Goal: Task Accomplishment & Management: Manage account settings

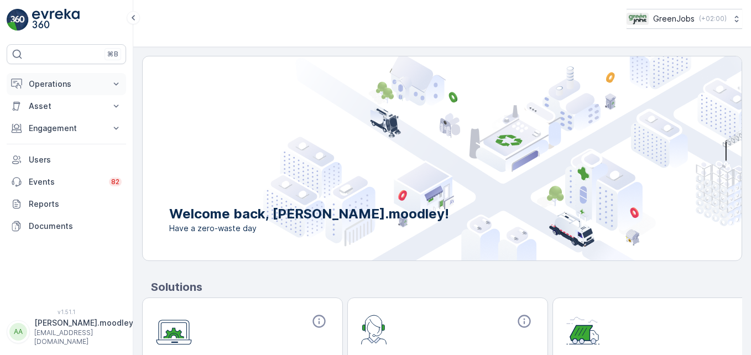
click at [117, 85] on icon at bounding box center [116, 83] width 5 height 3
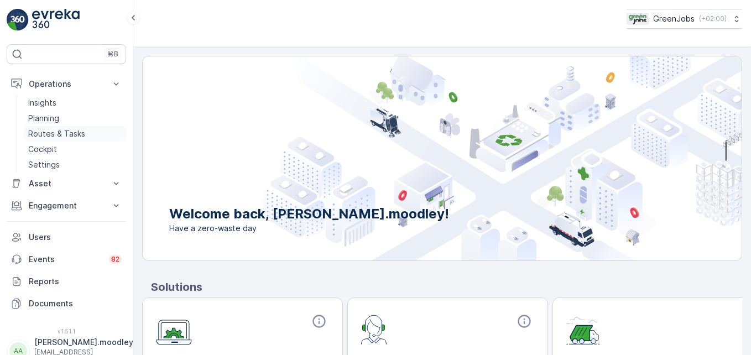
click at [73, 133] on p "Routes & Tasks" at bounding box center [56, 133] width 57 height 11
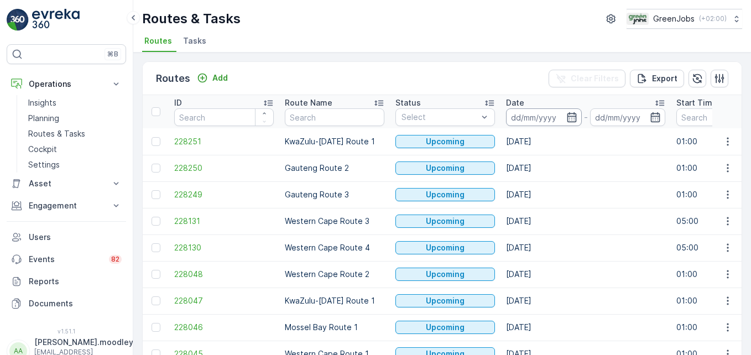
click at [520, 116] on input at bounding box center [544, 117] width 76 height 18
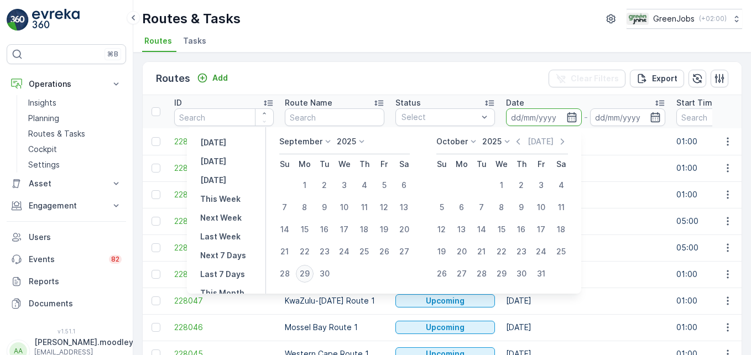
drag, startPoint x: 320, startPoint y: 254, endPoint x: 305, endPoint y: 272, distance: 23.2
click at [305, 272] on tbody "1 2 3 4 5 6 7 8 9 10 11 12 13 14 15 16 17 18 19 20 21 22 23 24 25 26 27 28 29 30" at bounding box center [344, 229] width 139 height 111
click at [305, 272] on div "29" at bounding box center [305, 274] width 18 height 18
type input "29.09.2025"
click at [305, 272] on div "29" at bounding box center [305, 274] width 18 height 18
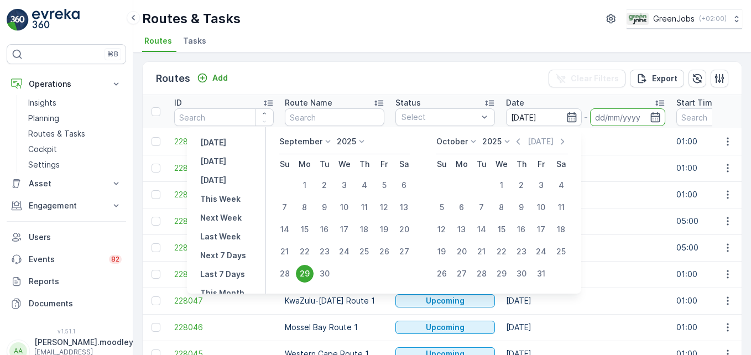
type input "29.09.2025"
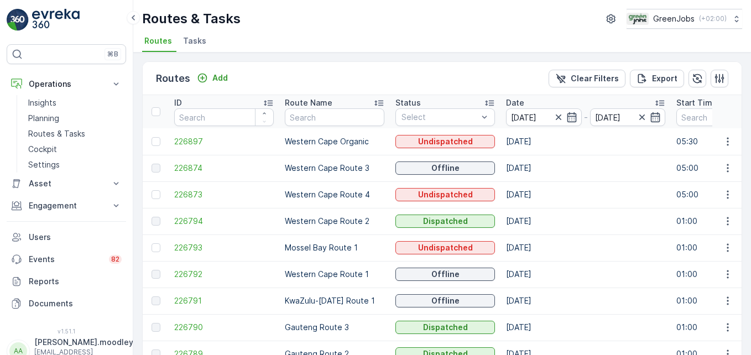
click at [305, 272] on p "Western Cape Route 1" at bounding box center [335, 274] width 100 height 11
drag, startPoint x: 518, startPoint y: 238, endPoint x: 557, endPoint y: 272, distance: 51.4
click at [537, 217] on icon "button" at bounding box center [727, 221] width 11 height 11
click at [537, 237] on span "See More Details" at bounding box center [702, 237] width 64 height 11
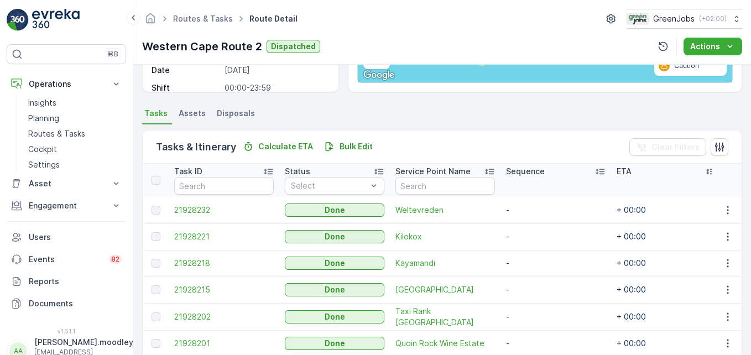
scroll to position [223, 0]
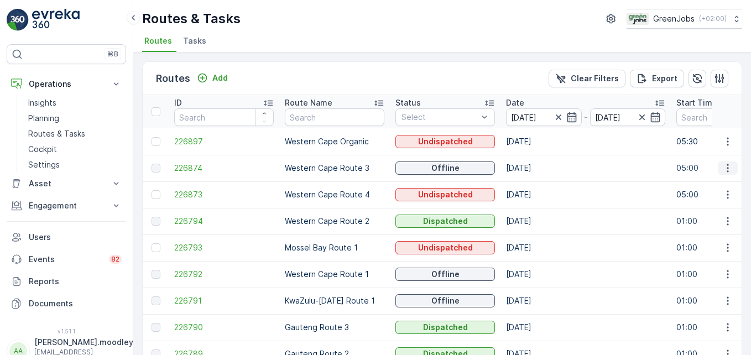
click at [537, 166] on icon "button" at bounding box center [727, 168] width 11 height 11
click at [537, 180] on span "See More Details" at bounding box center [702, 184] width 64 height 11
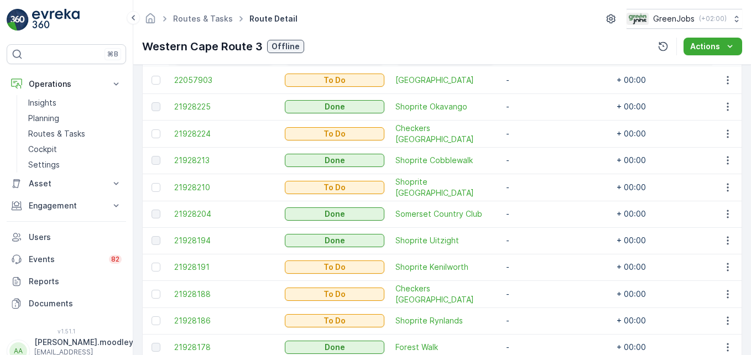
scroll to position [328, 0]
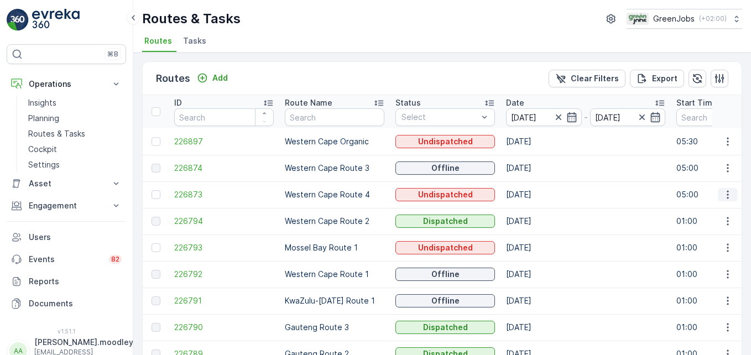
click at [537, 194] on icon "button" at bounding box center [727, 194] width 11 height 11
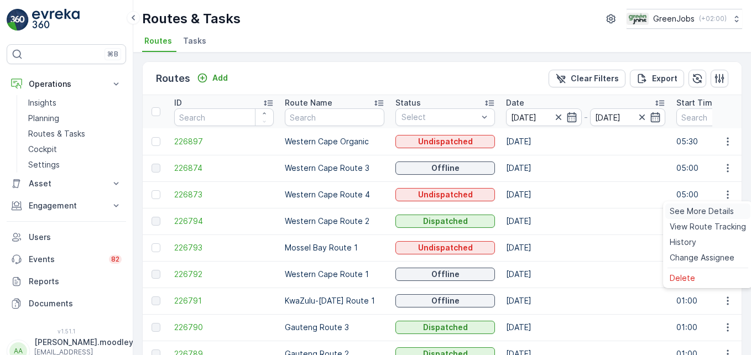
click at [537, 211] on span "See More Details" at bounding box center [702, 211] width 64 height 11
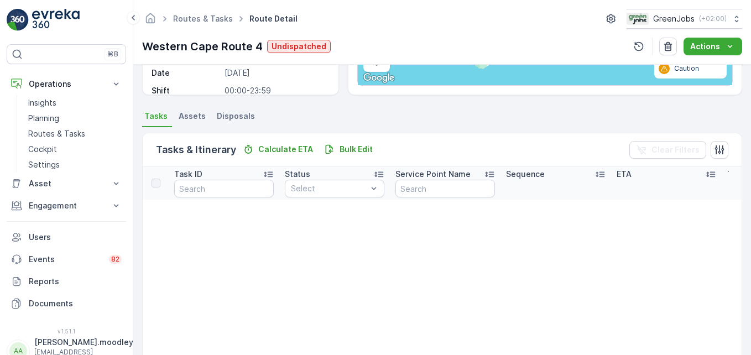
scroll to position [185, 0]
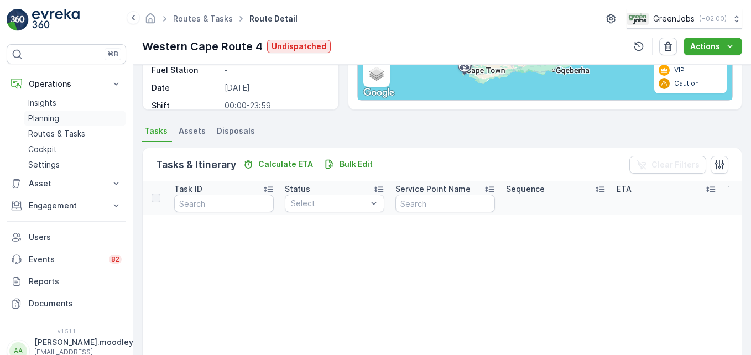
click at [45, 118] on p "Planning" at bounding box center [43, 118] width 31 height 11
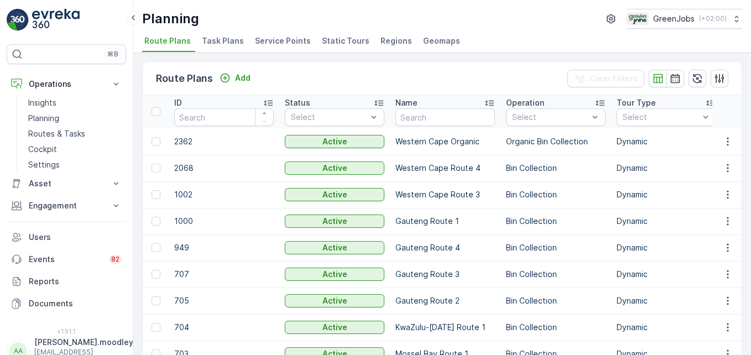
click at [280, 43] on span "Service Points" at bounding box center [283, 40] width 56 height 11
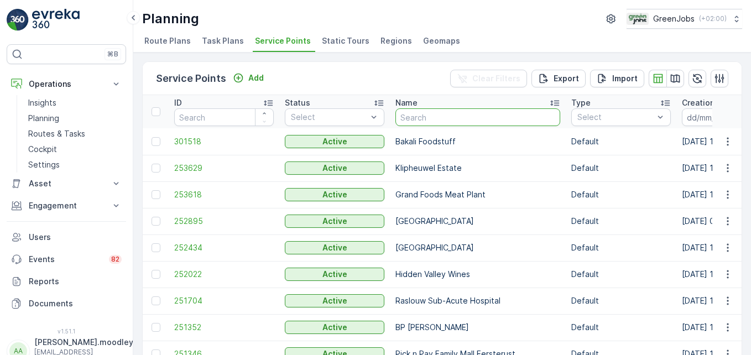
click at [408, 118] on input "text" at bounding box center [477, 117] width 165 height 18
type input "cape"
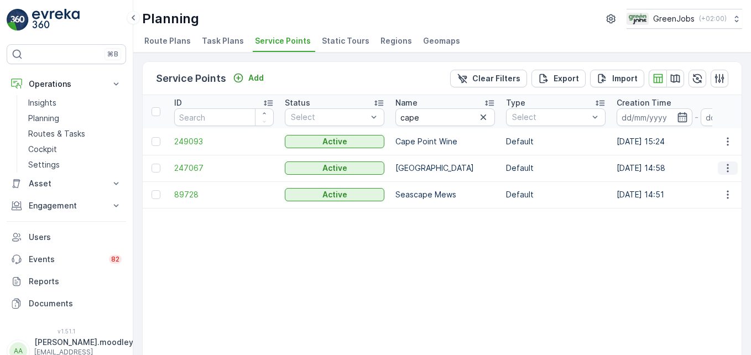
click at [537, 169] on icon "button" at bounding box center [727, 168] width 11 height 11
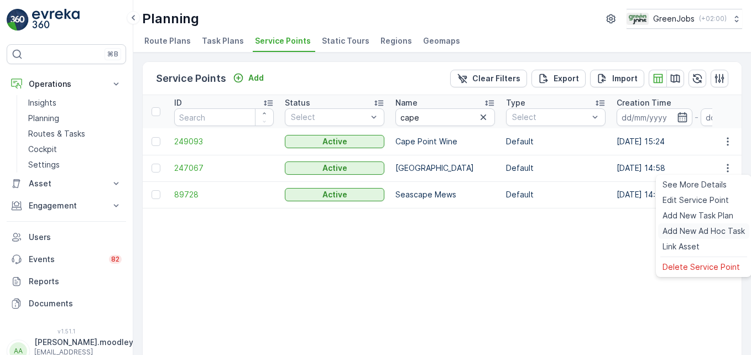
click at [537, 230] on span "Add New Ad Hoc Task" at bounding box center [704, 231] width 82 height 11
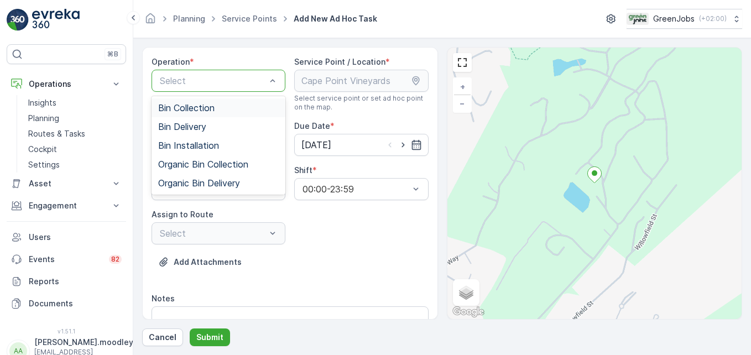
click at [211, 106] on span "Bin Collection" at bounding box center [186, 108] width 56 height 10
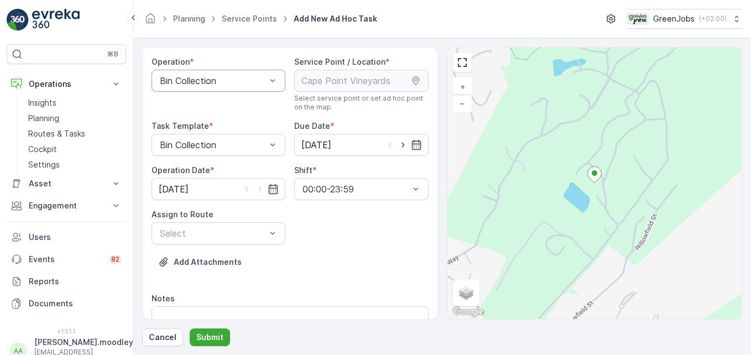
click at [304, 114] on div "Operation * Bin Collection Service Point / Location * Select service point or s…" at bounding box center [290, 334] width 277 height 557
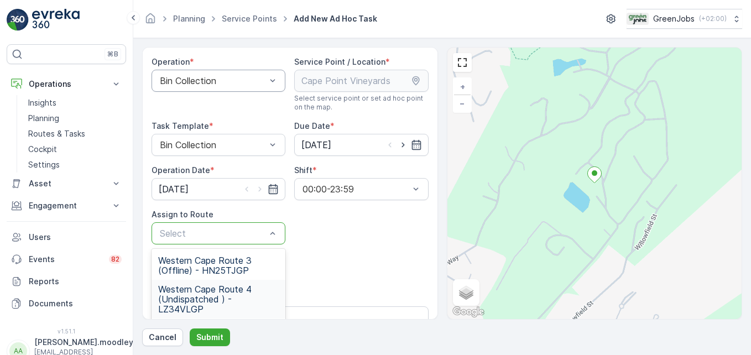
click at [204, 286] on span "Western Cape Route 4 (Undispatched ) - LZ34VLGP" at bounding box center [218, 299] width 121 height 30
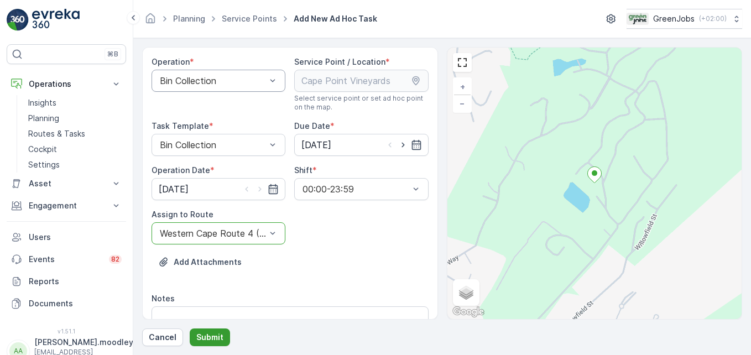
click at [215, 336] on p "Submit" at bounding box center [209, 337] width 27 height 11
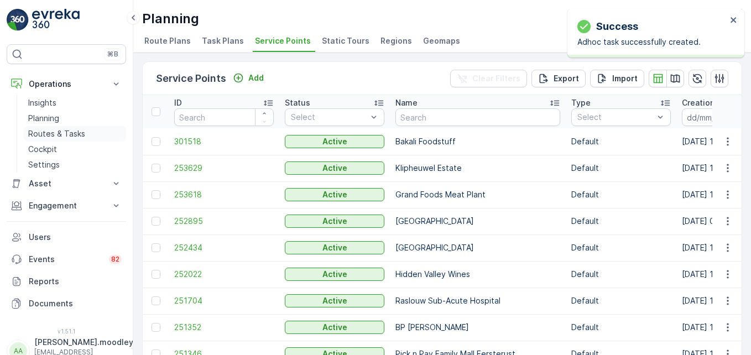
click at [69, 128] on p "Routes & Tasks" at bounding box center [56, 133] width 57 height 11
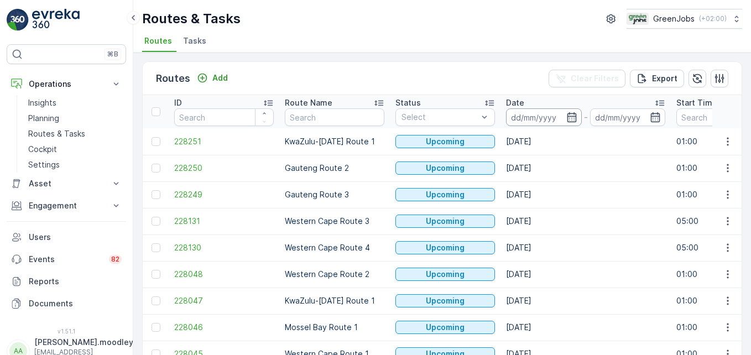
click at [530, 117] on input at bounding box center [544, 117] width 76 height 18
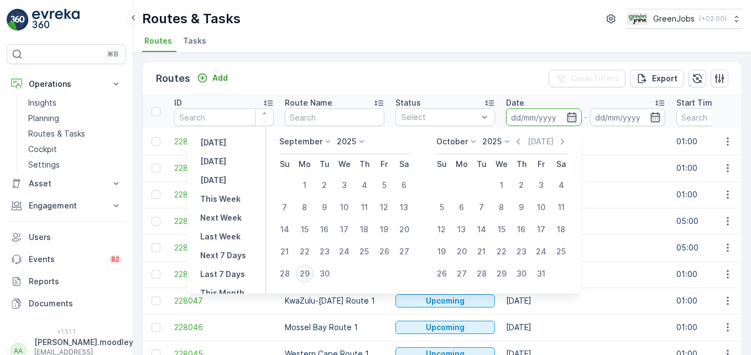
click at [306, 274] on div "29" at bounding box center [305, 274] width 18 height 18
type input "29.09.2025"
click at [306, 274] on div "29" at bounding box center [305, 274] width 18 height 18
type input "29.09.2025"
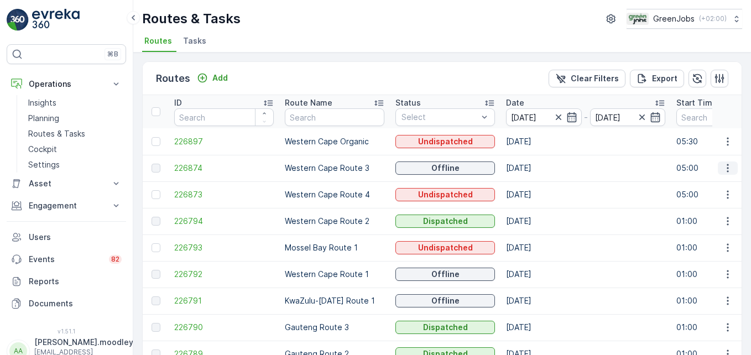
click at [537, 170] on icon "button" at bounding box center [727, 168] width 11 height 11
click at [537, 183] on span "See More Details" at bounding box center [702, 184] width 64 height 11
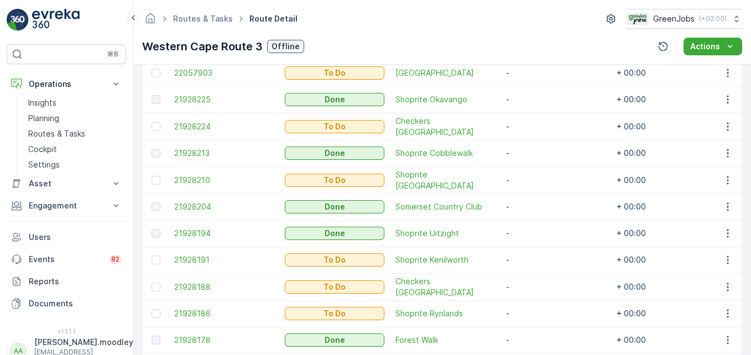
scroll to position [342, 0]
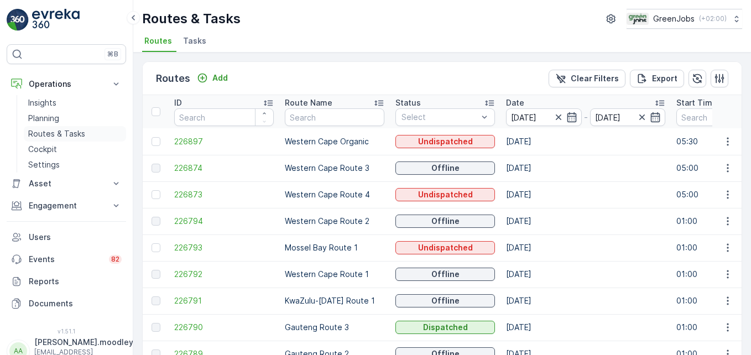
click at [68, 132] on p "Routes & Tasks" at bounding box center [56, 133] width 57 height 11
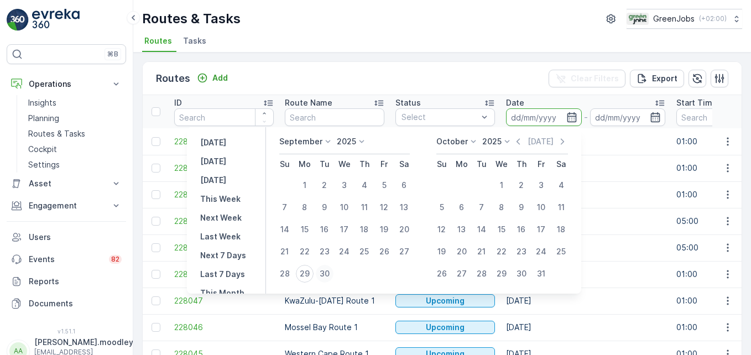
click at [325, 277] on div "30" at bounding box center [325, 274] width 18 height 18
type input "[DATE]"
click at [325, 277] on div "30" at bounding box center [325, 274] width 18 height 18
type input "[DATE]"
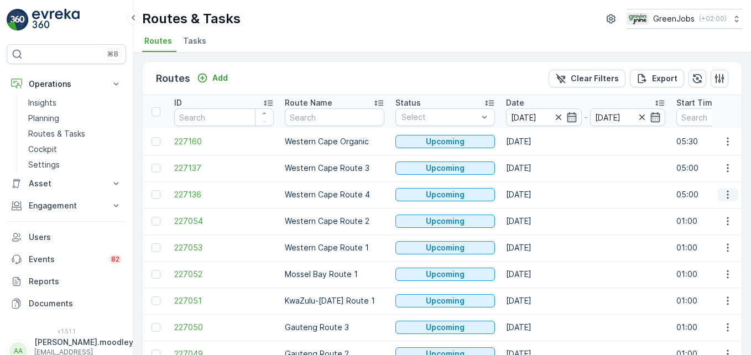
click at [537, 192] on icon "button" at bounding box center [727, 194] width 11 height 11
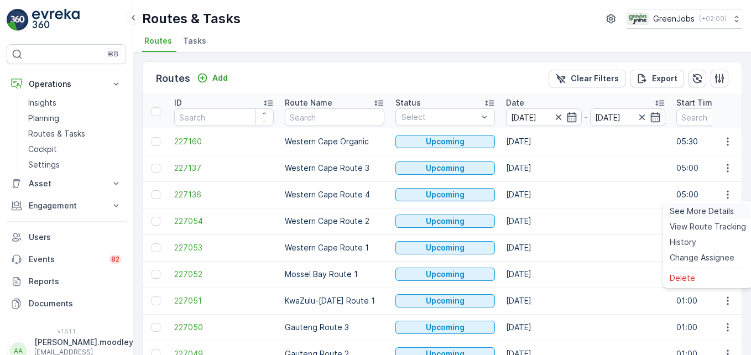
click at [537, 212] on span "See More Details" at bounding box center [702, 211] width 64 height 11
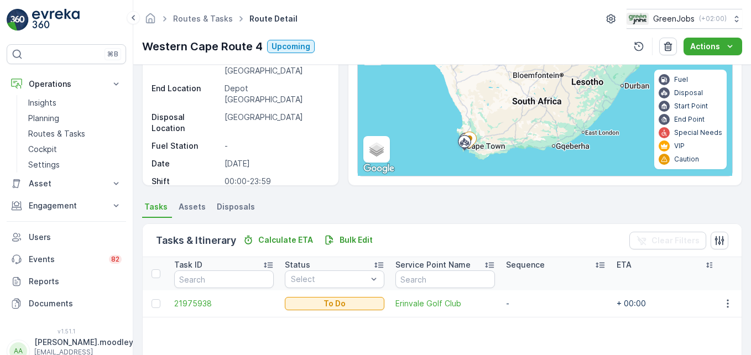
scroll to position [105, 0]
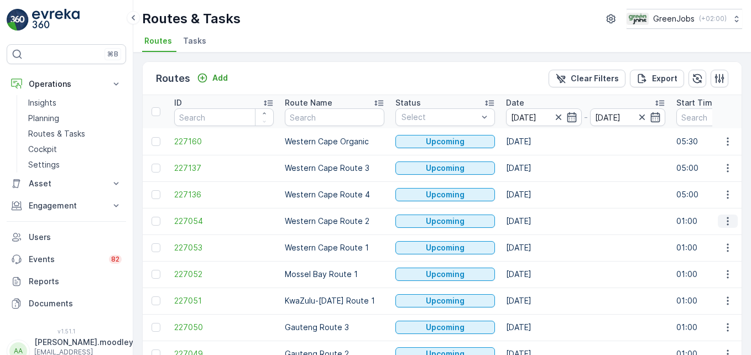
click at [537, 225] on icon "button" at bounding box center [727, 221] width 11 height 11
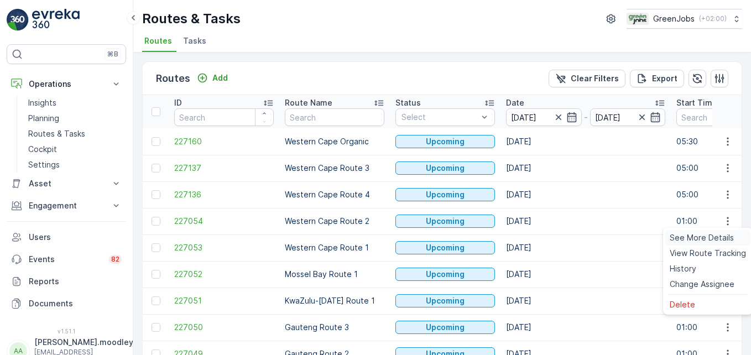
click at [537, 237] on span "See More Details" at bounding box center [702, 237] width 64 height 11
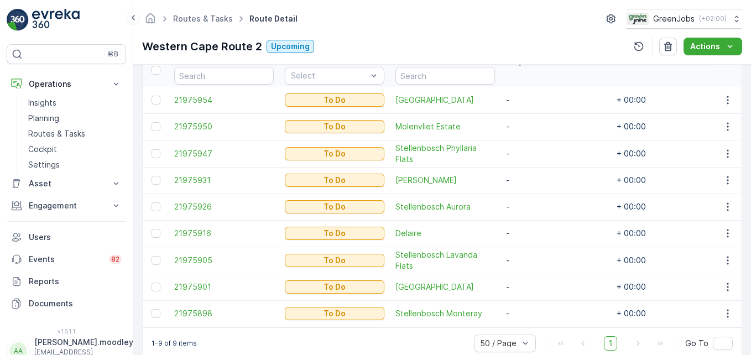
scroll to position [332, 0]
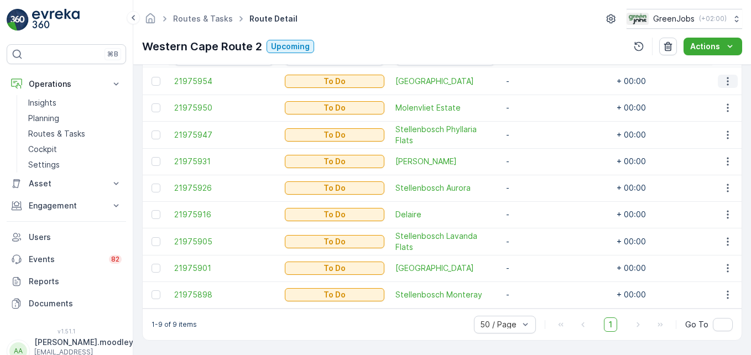
click at [537, 79] on icon "button" at bounding box center [727, 81] width 11 height 11
click at [537, 143] on span "Remove from Route" at bounding box center [710, 143] width 75 height 11
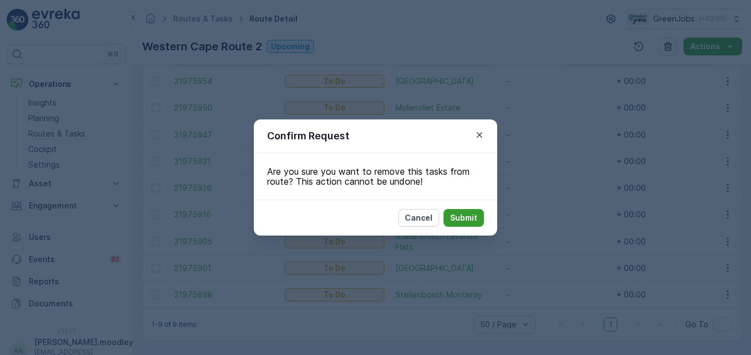
click at [458, 215] on p "Submit" at bounding box center [463, 217] width 27 height 11
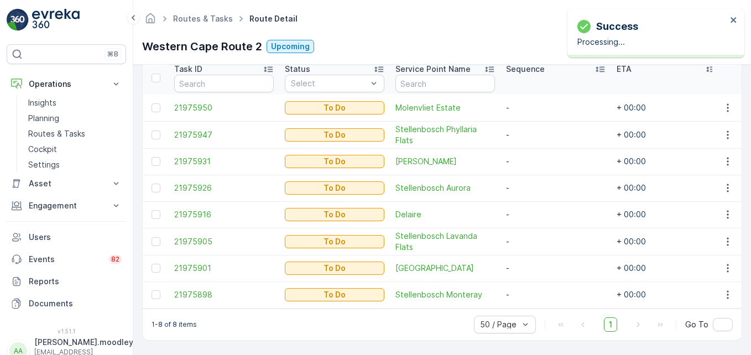
scroll to position [310, 0]
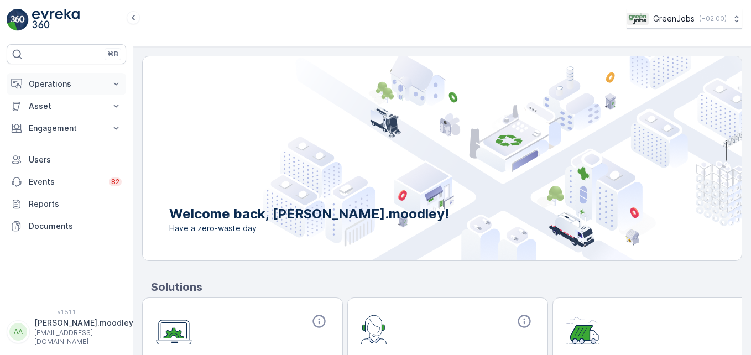
click at [119, 87] on icon at bounding box center [116, 84] width 11 height 11
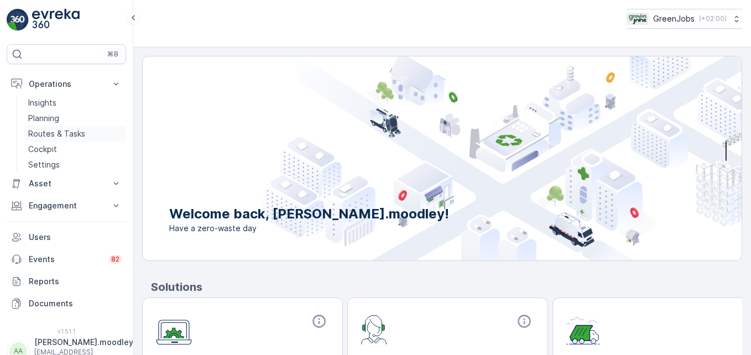
click at [80, 131] on p "Routes & Tasks" at bounding box center [56, 133] width 57 height 11
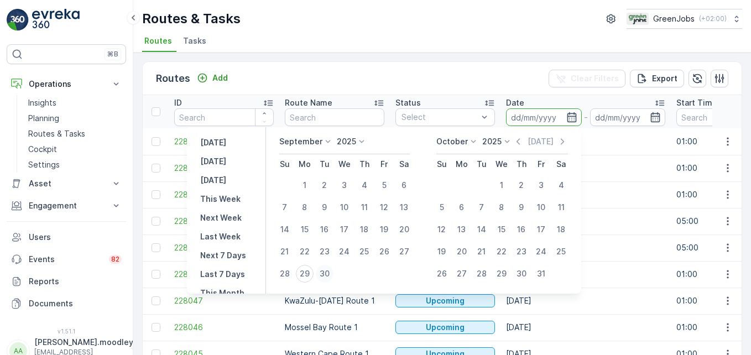
click at [325, 273] on div "30" at bounding box center [325, 274] width 18 height 18
type input "[DATE]"
click at [325, 273] on div "30" at bounding box center [325, 274] width 18 height 18
type input "[DATE]"
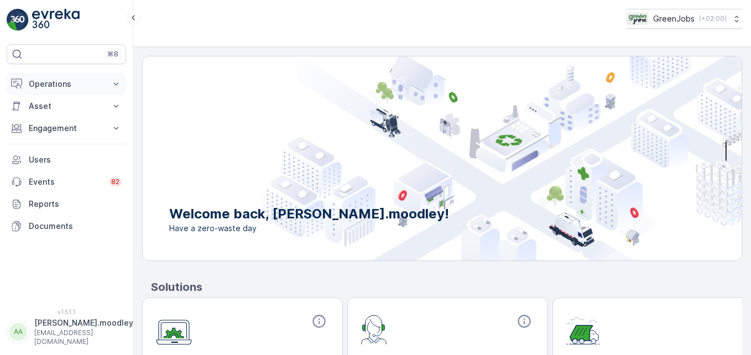
drag, startPoint x: 116, startPoint y: 82, endPoint x: 118, endPoint y: 93, distance: 10.9
click at [116, 82] on icon at bounding box center [116, 84] width 11 height 11
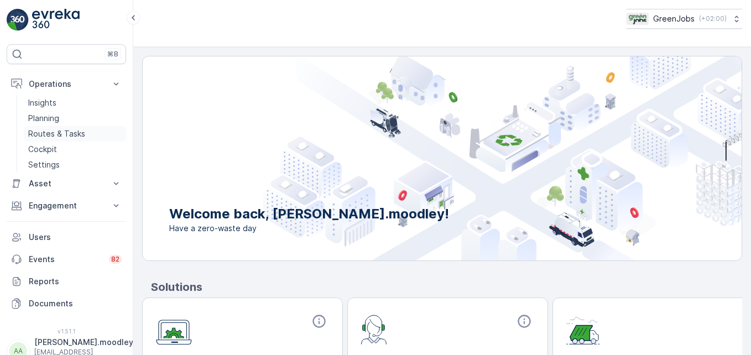
click at [65, 133] on p "Routes & Tasks" at bounding box center [56, 133] width 57 height 11
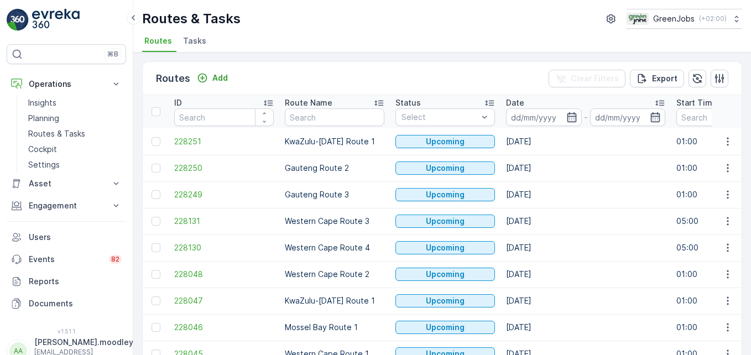
click at [523, 118] on input at bounding box center [544, 117] width 76 height 18
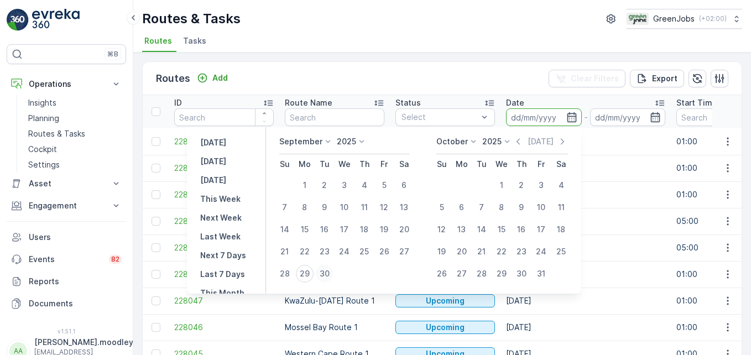
click at [322, 273] on div "30" at bounding box center [325, 274] width 18 height 18
type input "[DATE]"
click at [322, 273] on div "30" at bounding box center [325, 274] width 18 height 18
type input "[DATE]"
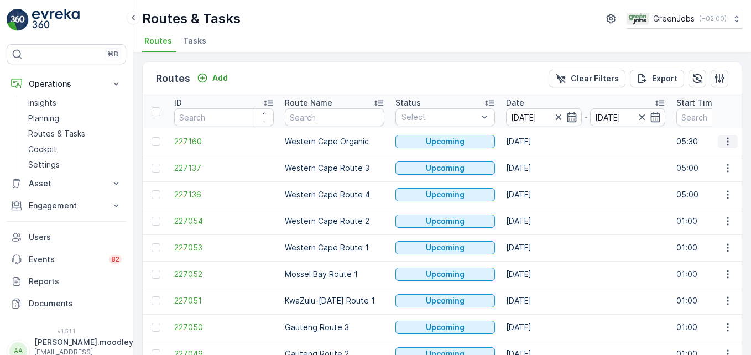
click at [537, 138] on icon "button" at bounding box center [727, 141] width 11 height 11
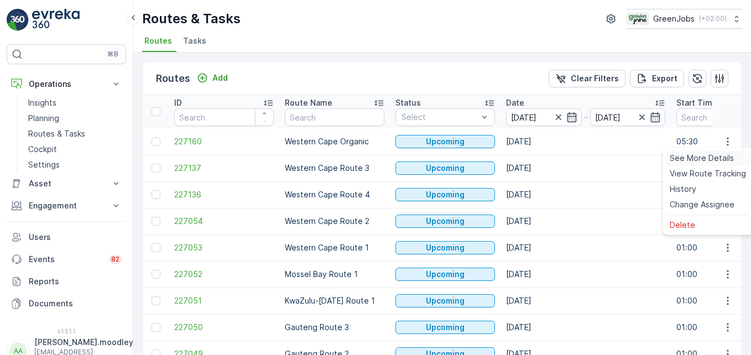
click at [537, 157] on span "See More Details" at bounding box center [702, 158] width 64 height 11
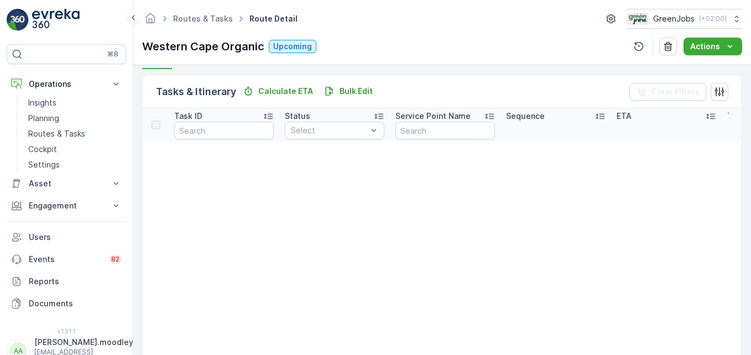
scroll to position [277, 0]
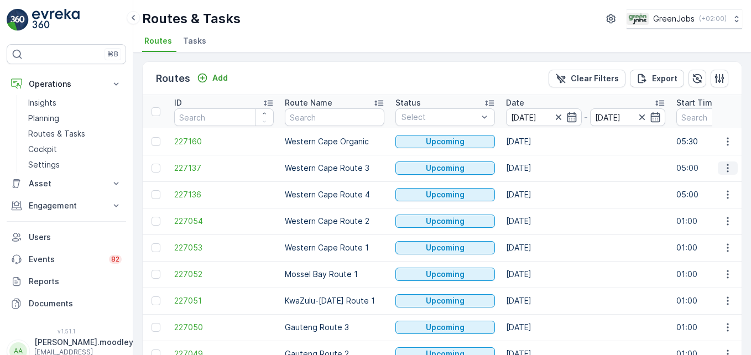
click at [537, 171] on icon "button" at bounding box center [727, 168] width 11 height 11
click at [537, 181] on span "See More Details" at bounding box center [702, 184] width 64 height 11
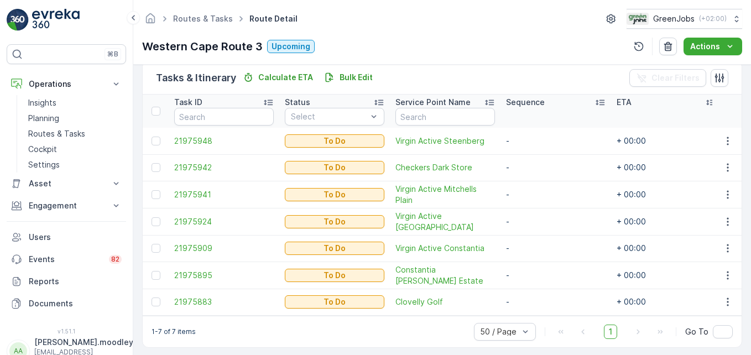
scroll to position [283, 0]
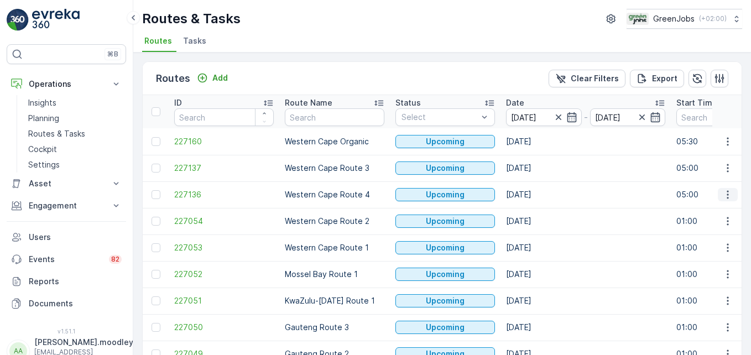
click at [537, 190] on icon "button" at bounding box center [727, 194] width 11 height 11
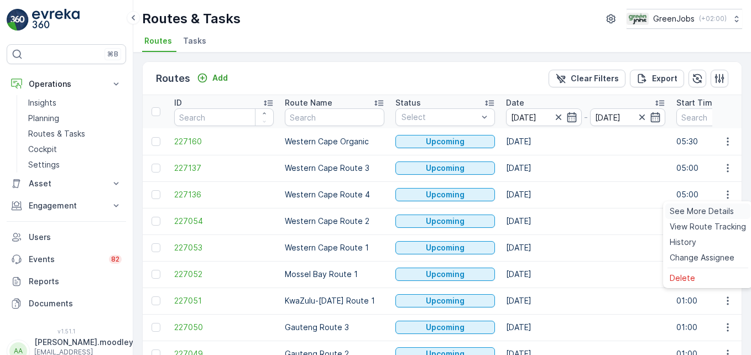
click at [537, 210] on span "See More Details" at bounding box center [702, 211] width 64 height 11
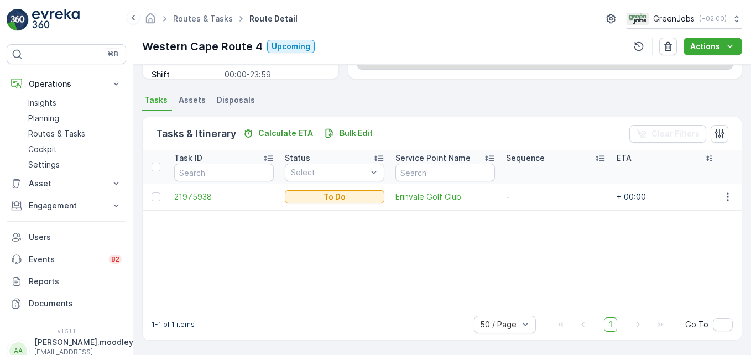
scroll to position [216, 0]
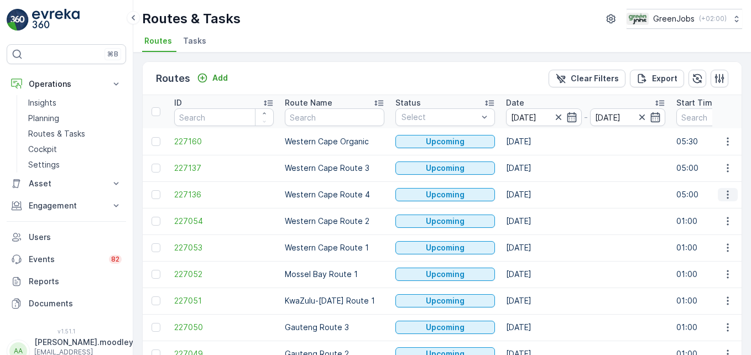
click at [537, 195] on icon "button" at bounding box center [727, 194] width 11 height 11
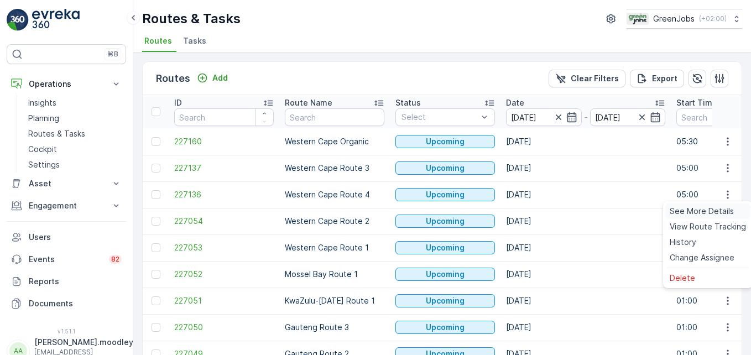
click at [537, 212] on span "See More Details" at bounding box center [702, 211] width 64 height 11
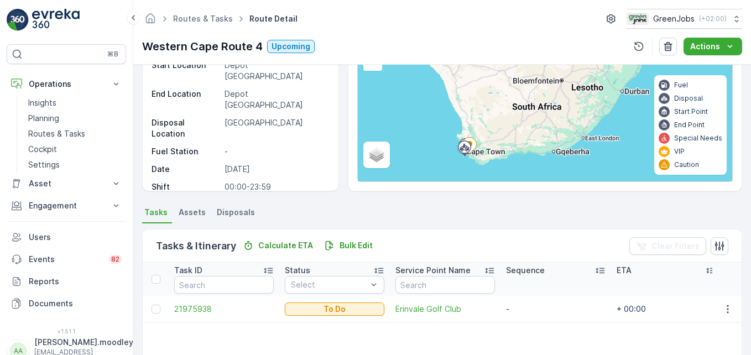
scroll to position [216, 0]
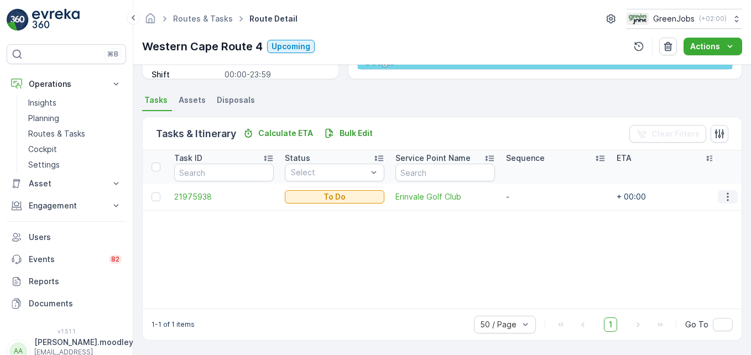
click at [537, 196] on icon "button" at bounding box center [727, 196] width 11 height 11
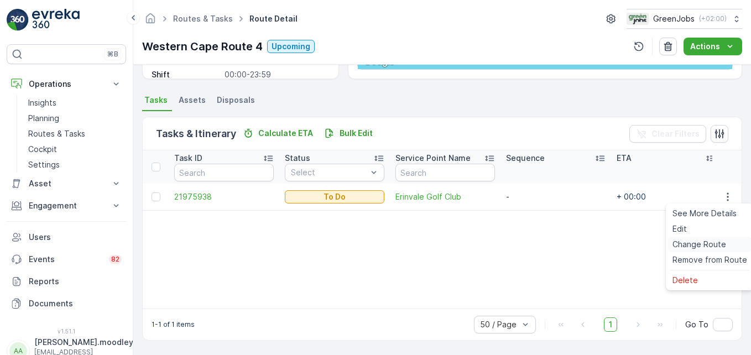
click at [537, 248] on span "Change Route" at bounding box center [700, 244] width 54 height 11
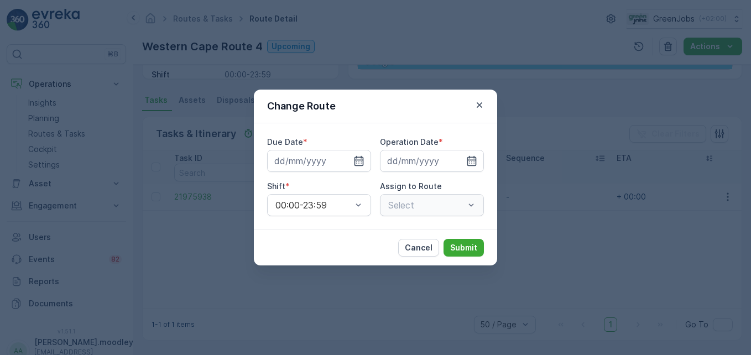
type input "[DATE]"
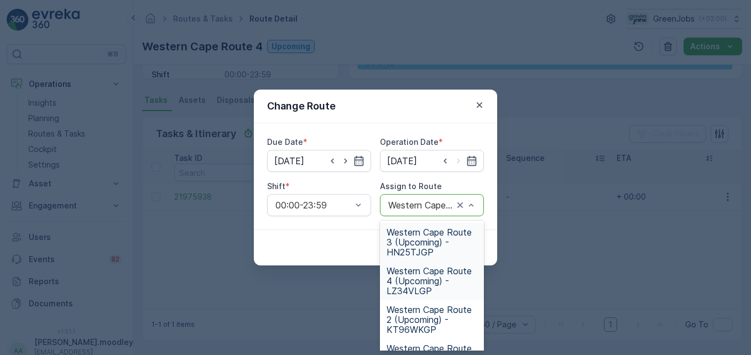
click at [415, 247] on span "Western Cape Route 3 (Upcoming) - HN25TJGP" at bounding box center [432, 242] width 91 height 30
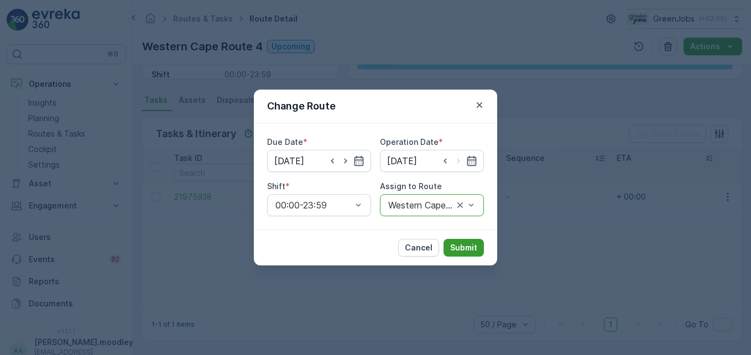
click at [466, 244] on p "Submit" at bounding box center [463, 247] width 27 height 11
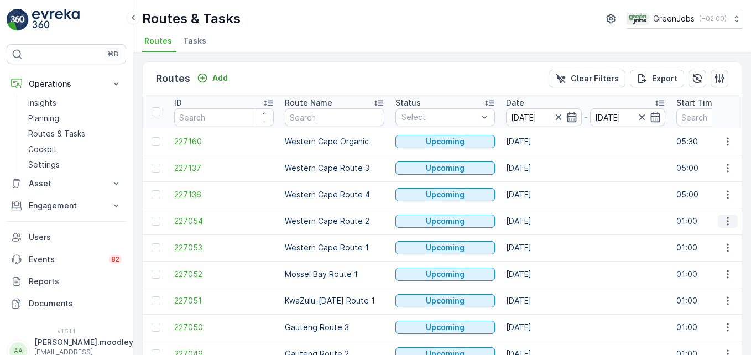
click at [537, 219] on icon "button" at bounding box center [727, 221] width 11 height 11
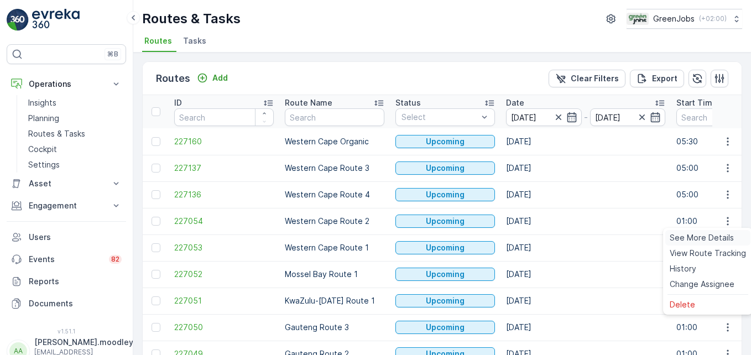
click at [537, 233] on span "See More Details" at bounding box center [702, 237] width 64 height 11
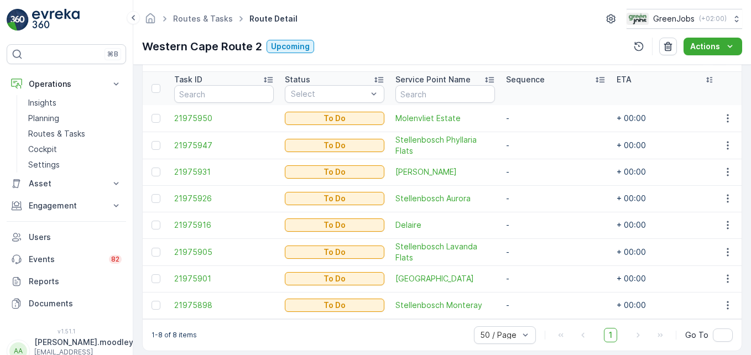
scroll to position [310, 0]
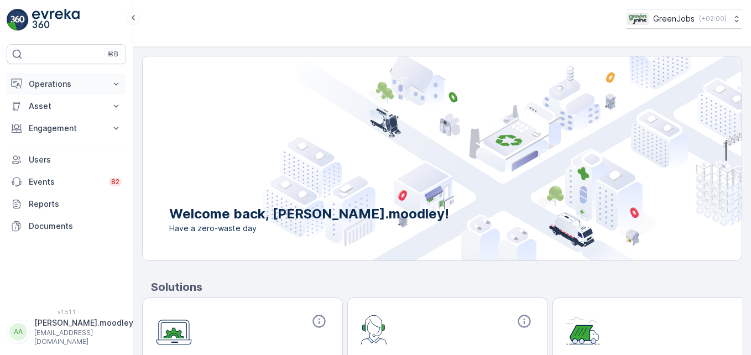
click at [114, 84] on icon at bounding box center [116, 84] width 11 height 11
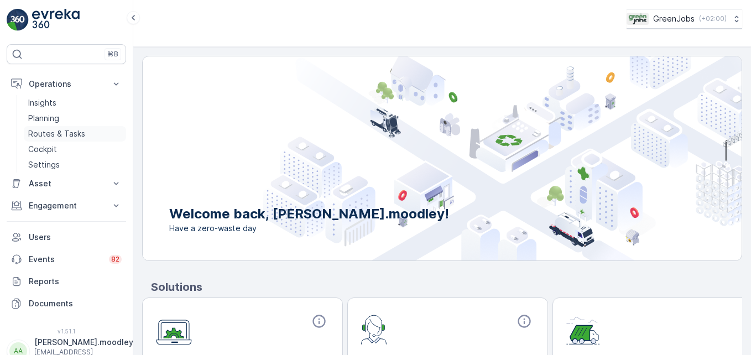
click at [50, 131] on p "Routes & Tasks" at bounding box center [56, 133] width 57 height 11
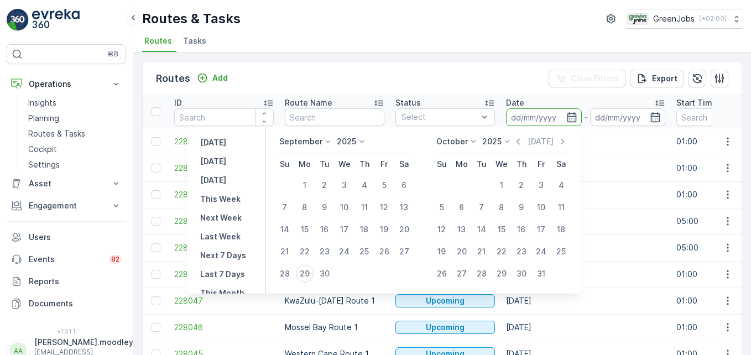
click at [514, 116] on input at bounding box center [544, 117] width 76 height 18
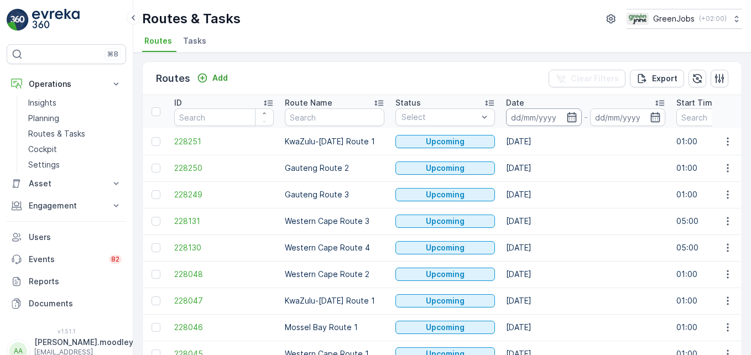
click at [519, 116] on input at bounding box center [544, 117] width 76 height 18
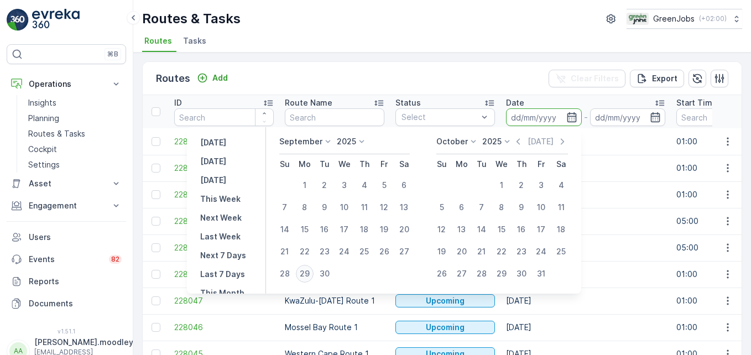
click at [310, 270] on div "29" at bounding box center [305, 274] width 18 height 18
type input "29.09.2025"
click at [330, 270] on div "30" at bounding box center [325, 274] width 18 height 18
type input "[DATE]"
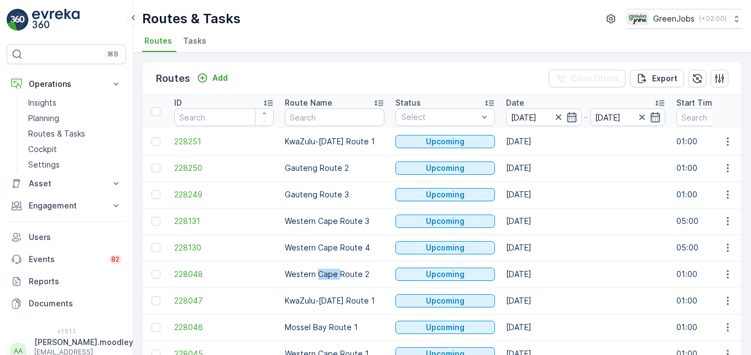
click at [330, 270] on p "Western Cape Route 2" at bounding box center [335, 274] width 100 height 11
click at [537, 116] on icon "button" at bounding box center [571, 117] width 11 height 11
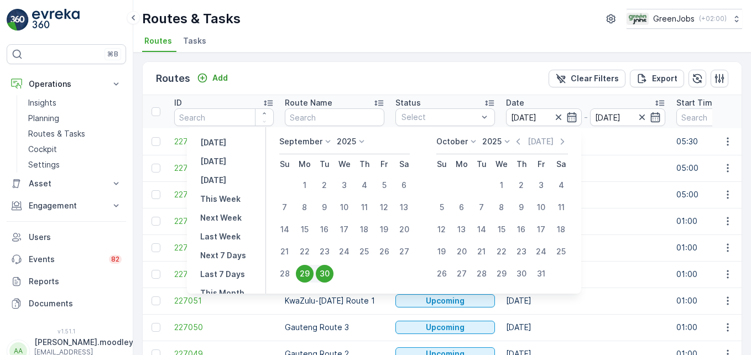
click at [330, 272] on div "30" at bounding box center [325, 274] width 18 height 18
type input "[DATE]"
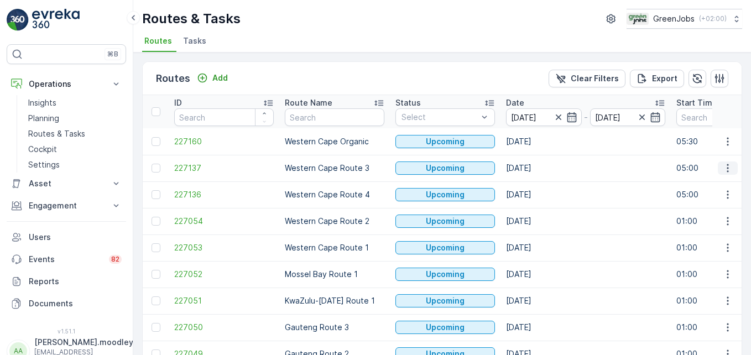
click at [537, 167] on icon "button" at bounding box center [727, 168] width 11 height 11
click at [537, 180] on span "See More Details" at bounding box center [702, 184] width 64 height 11
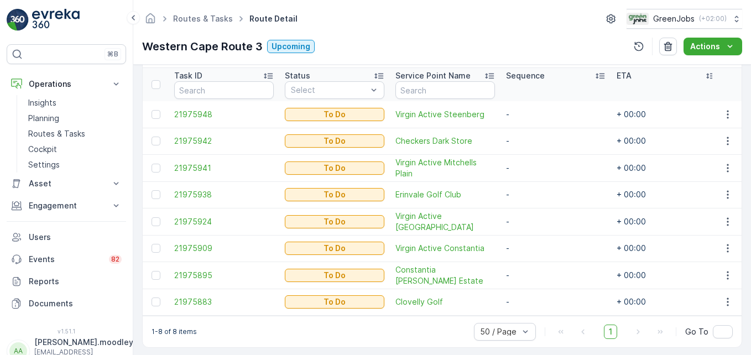
scroll to position [310, 0]
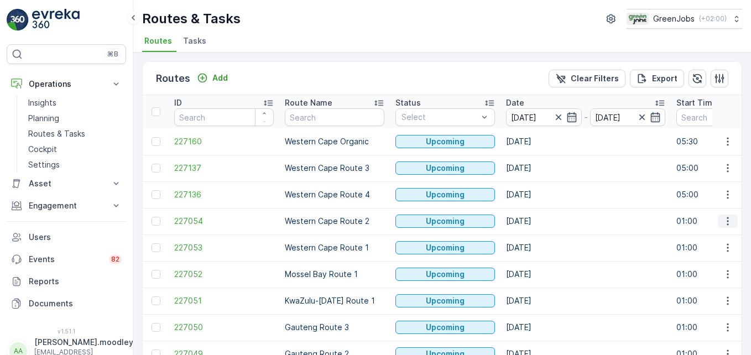
click at [537, 219] on icon "button" at bounding box center [727, 221] width 11 height 11
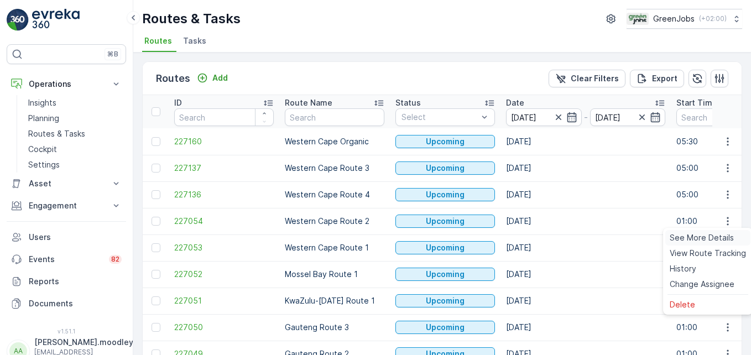
click at [537, 235] on span "See More Details" at bounding box center [702, 237] width 64 height 11
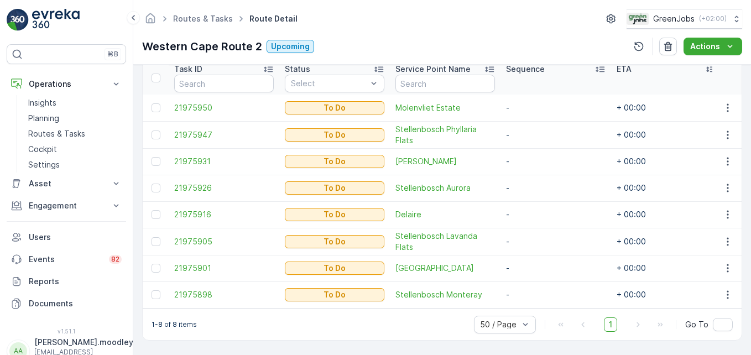
scroll to position [310, 0]
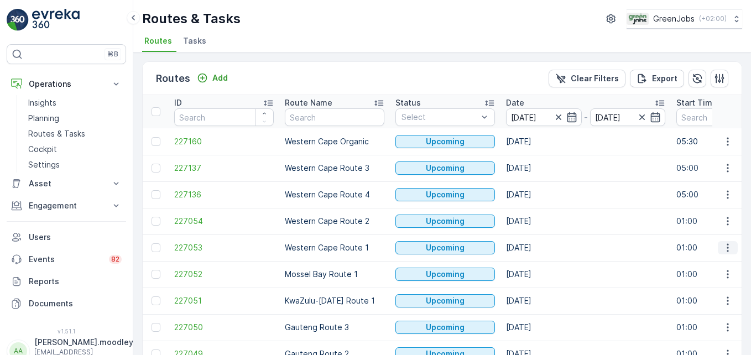
click at [537, 249] on icon "button" at bounding box center [727, 247] width 11 height 11
click at [537, 265] on span "See More Details" at bounding box center [702, 264] width 64 height 11
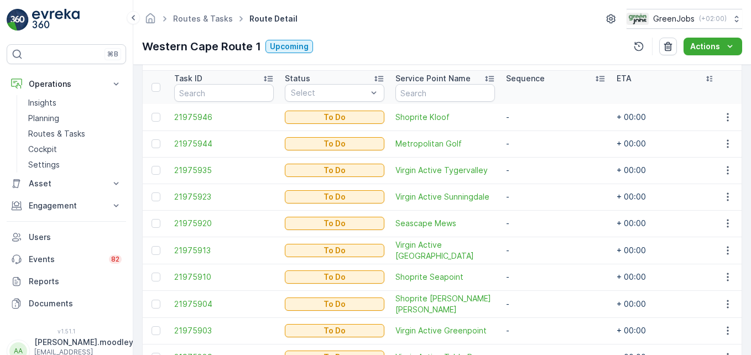
scroll to position [326, 0]
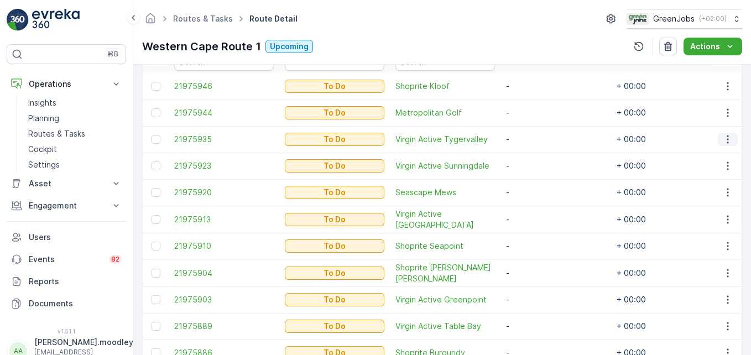
click at [537, 139] on icon "button" at bounding box center [727, 139] width 11 height 11
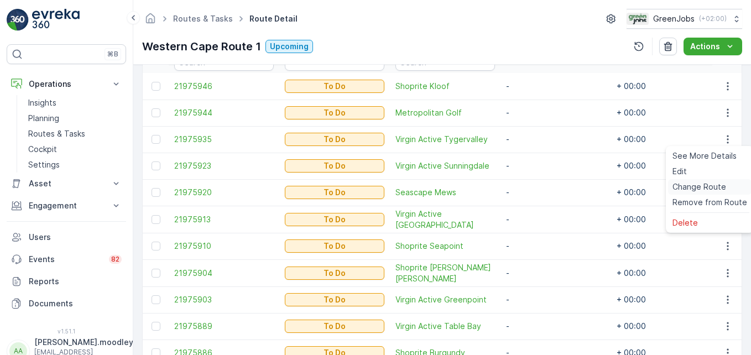
click at [537, 188] on span "Change Route" at bounding box center [700, 186] width 54 height 11
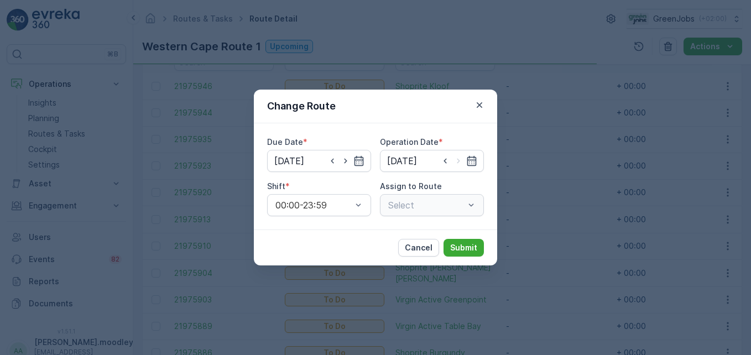
type input "[DATE]"
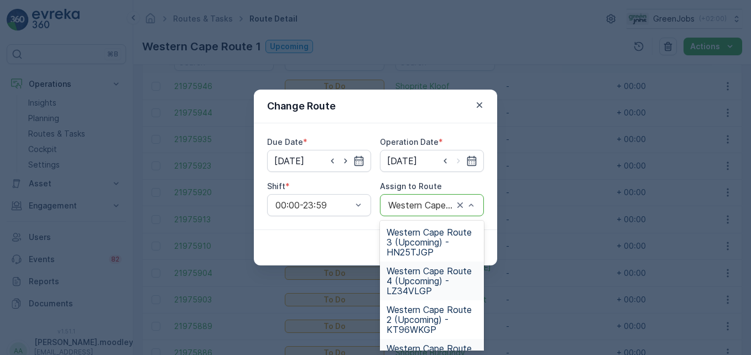
click at [414, 288] on span "Western Cape Route 4 (Upcoming) - LZ34VLGP" at bounding box center [432, 281] width 91 height 30
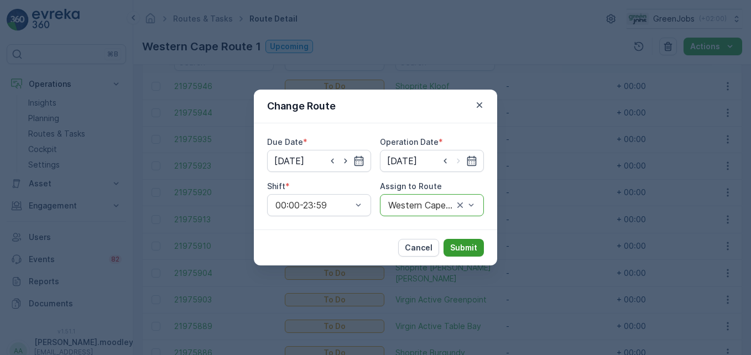
click at [462, 247] on p "Submit" at bounding box center [463, 247] width 27 height 11
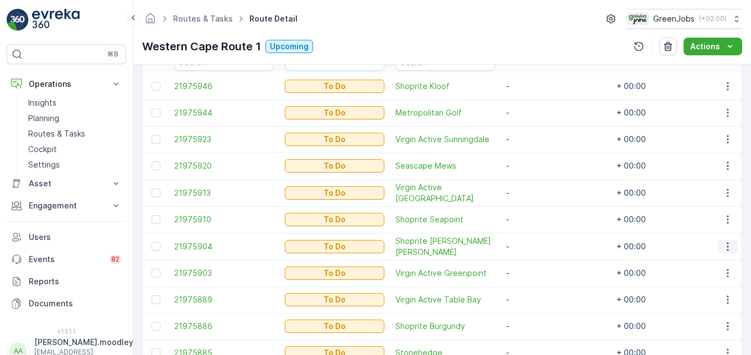
click at [537, 244] on icon "button" at bounding box center [727, 246] width 11 height 11
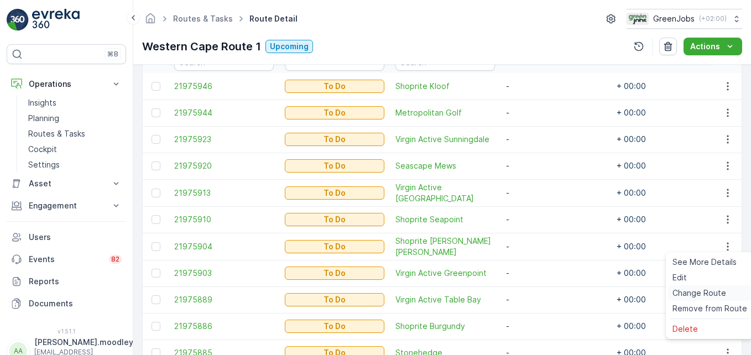
click at [537, 294] on span "Change Route" at bounding box center [700, 293] width 54 height 11
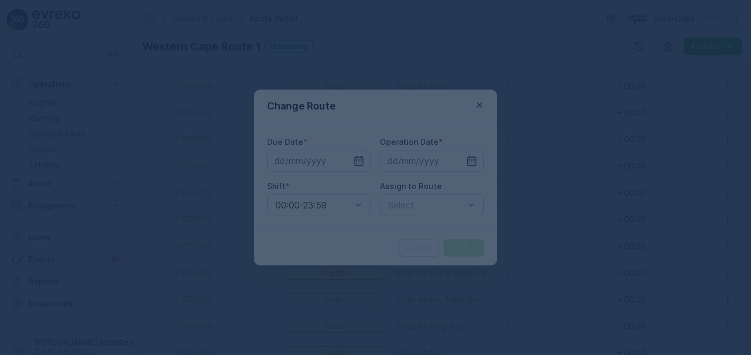
type input "[DATE]"
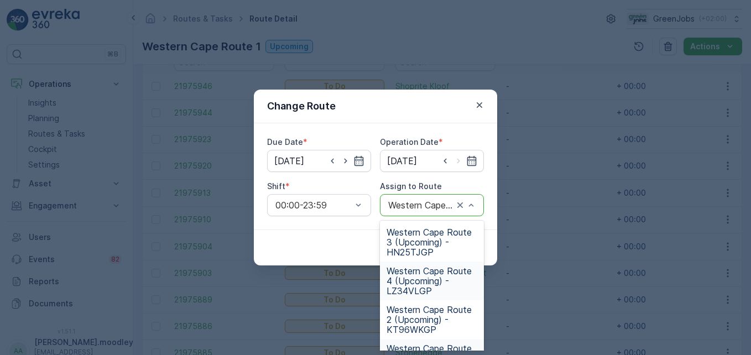
click at [413, 283] on span "Western Cape Route 4 (Upcoming) - LZ34VLGP" at bounding box center [432, 281] width 91 height 30
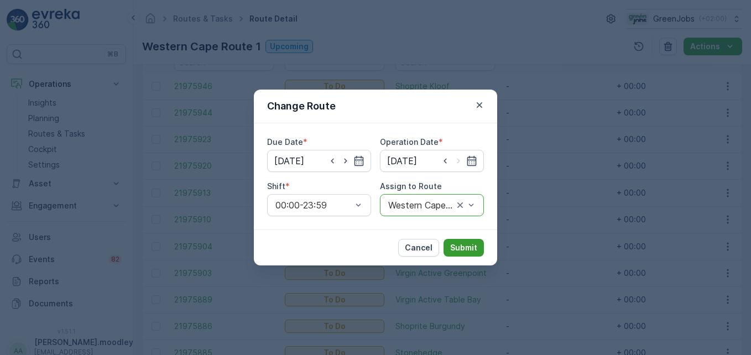
click at [471, 250] on p "Submit" at bounding box center [463, 247] width 27 height 11
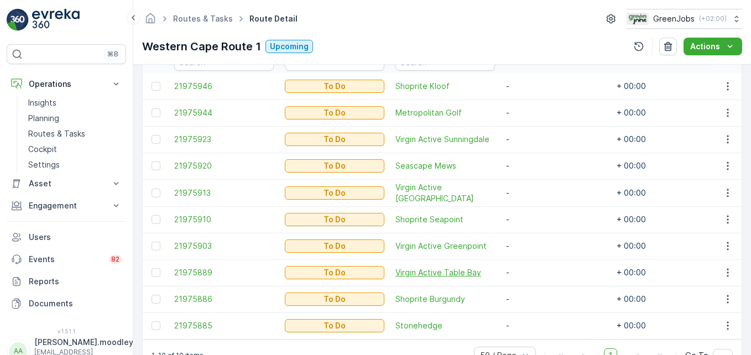
scroll to position [362, 0]
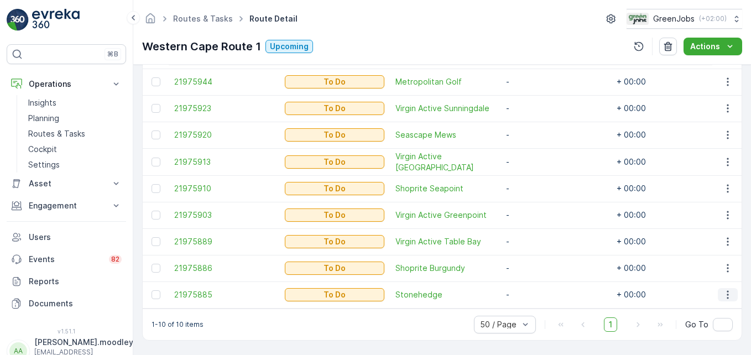
click at [537, 289] on icon "button" at bounding box center [727, 294] width 11 height 11
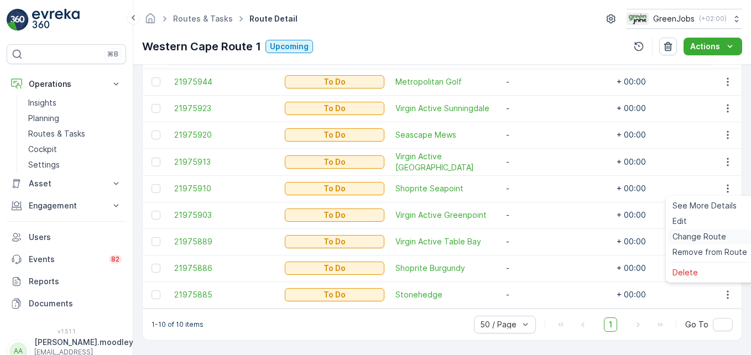
click at [537, 234] on span "Change Route" at bounding box center [700, 236] width 54 height 11
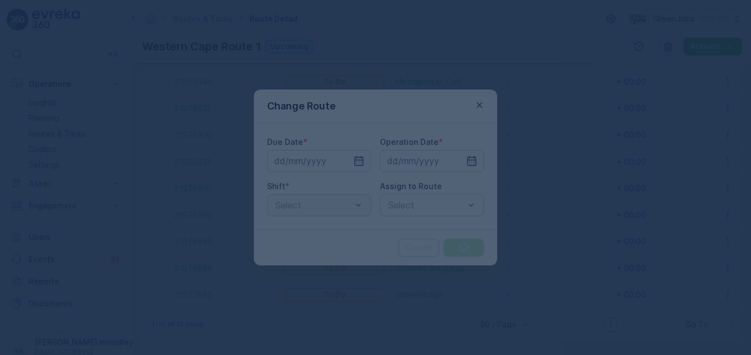
type input "[DATE]"
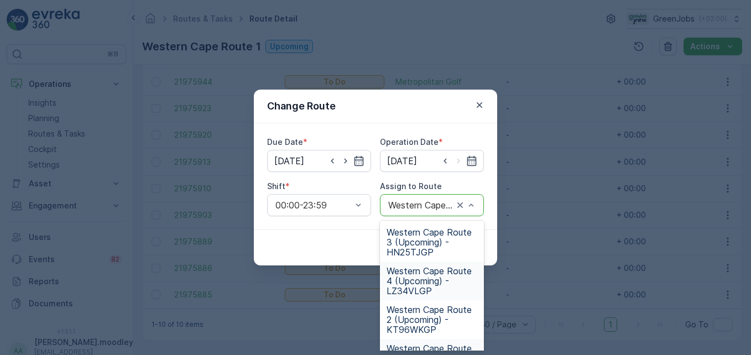
click at [425, 286] on span "Western Cape Route 4 (Upcoming) - LZ34VLGP" at bounding box center [432, 281] width 91 height 30
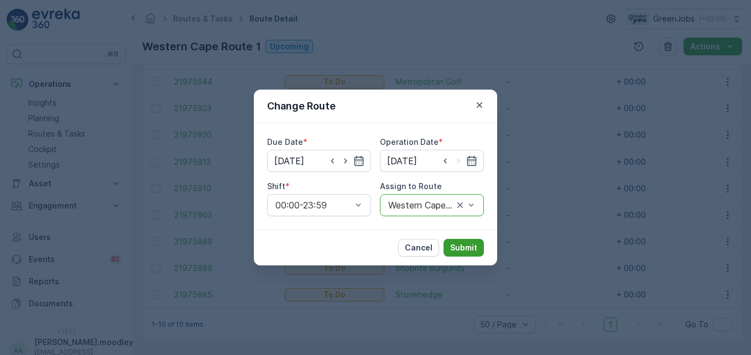
click at [465, 252] on p "Submit" at bounding box center [463, 247] width 27 height 11
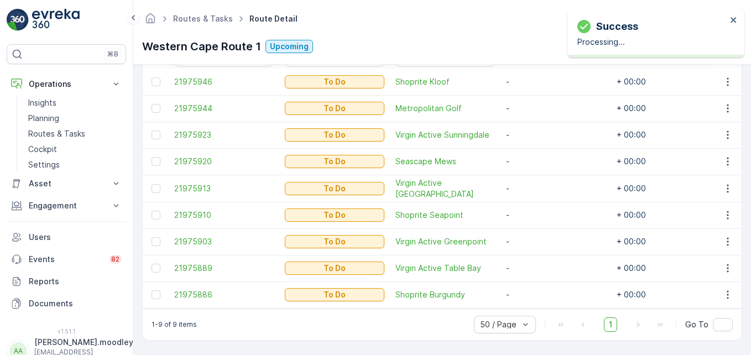
scroll to position [336, 0]
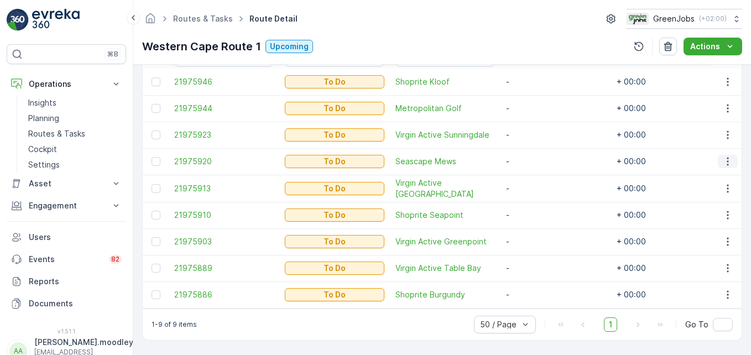
click at [537, 158] on icon "button" at bounding box center [727, 161] width 11 height 11
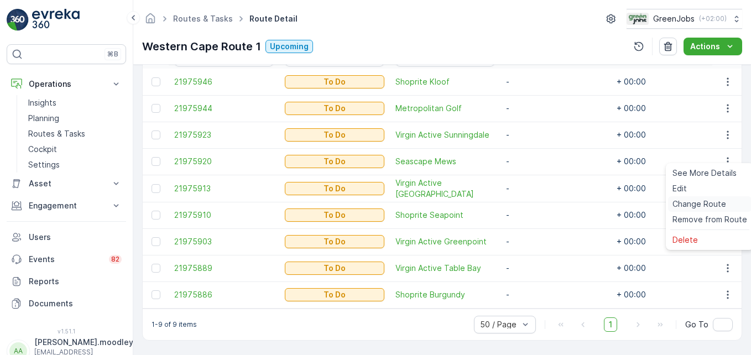
click at [537, 203] on span "Change Route" at bounding box center [700, 204] width 54 height 11
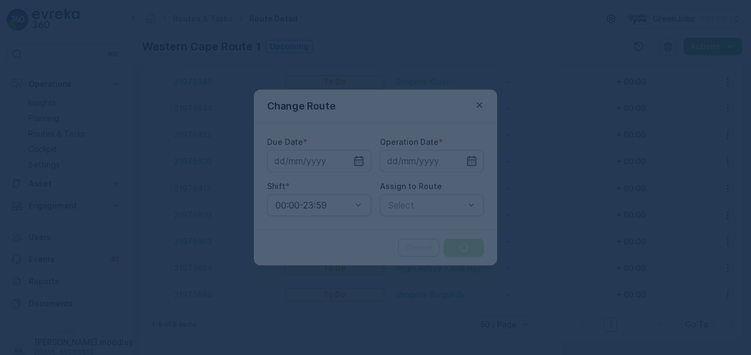
type input "[DATE]"
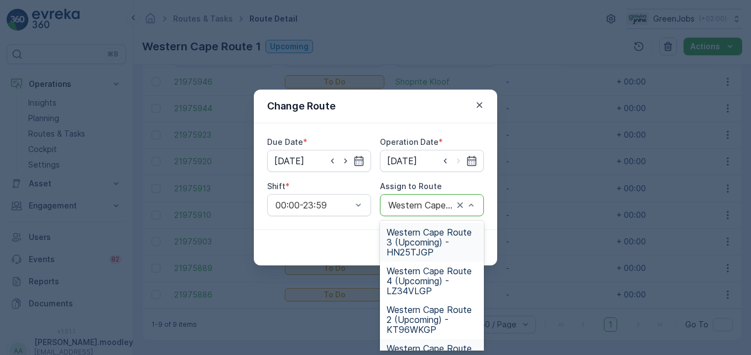
click at [428, 243] on span "Western Cape Route 3 (Upcoming) - HN25TJGP" at bounding box center [432, 242] width 91 height 30
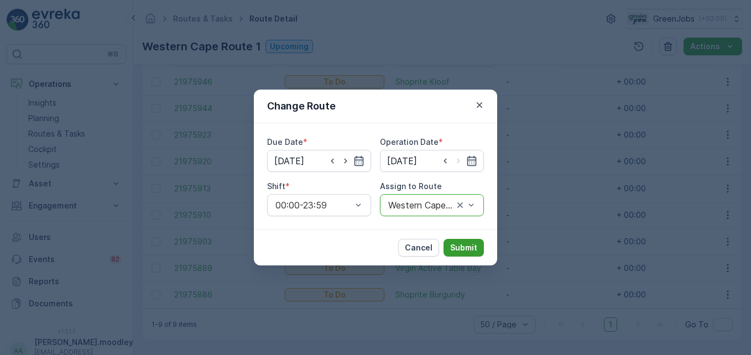
click at [466, 251] on p "Submit" at bounding box center [463, 247] width 27 height 11
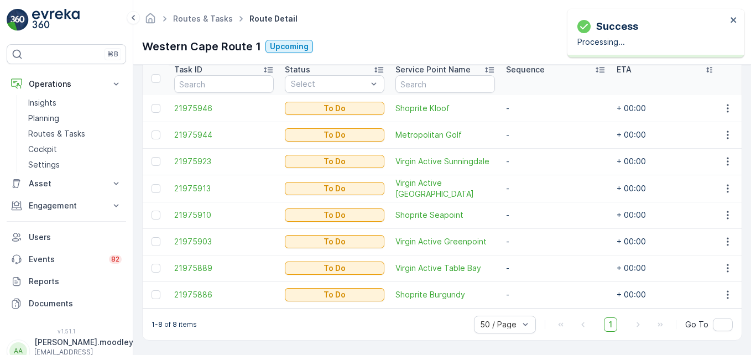
scroll to position [309, 0]
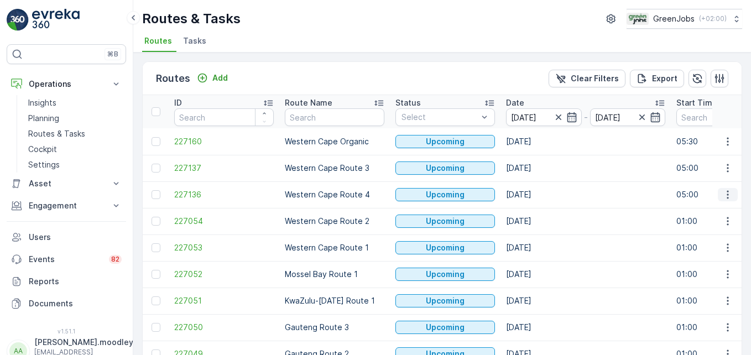
click at [537, 197] on icon "button" at bounding box center [727, 194] width 11 height 11
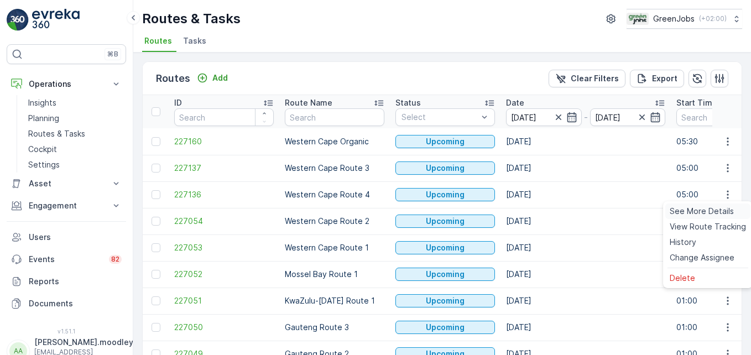
click at [537, 211] on span "See More Details" at bounding box center [702, 211] width 64 height 11
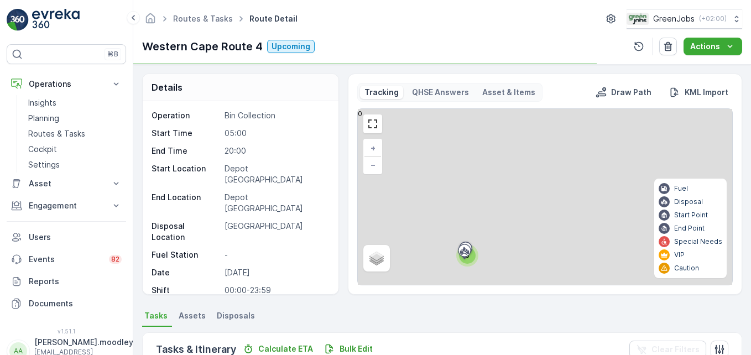
scroll to position [216, 0]
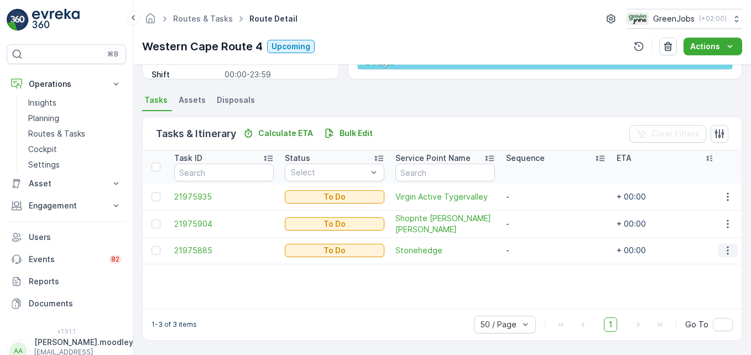
click at [537, 250] on icon "button" at bounding box center [727, 250] width 11 height 11
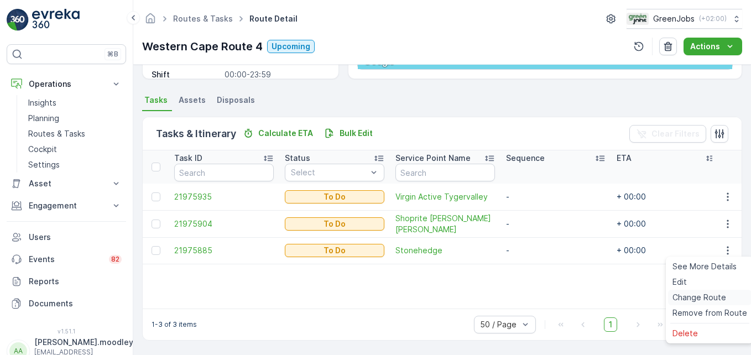
click at [537, 296] on span "Change Route" at bounding box center [700, 297] width 54 height 11
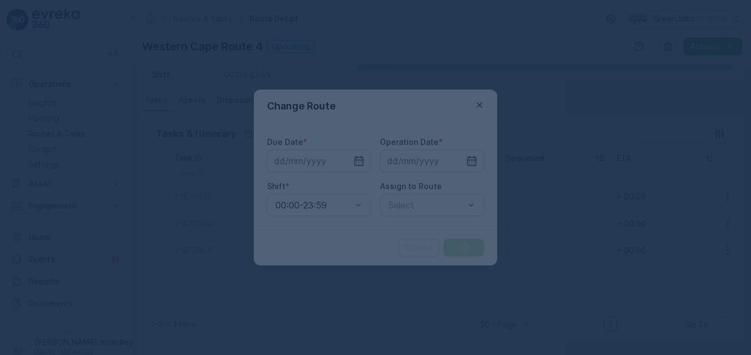
type input "[DATE]"
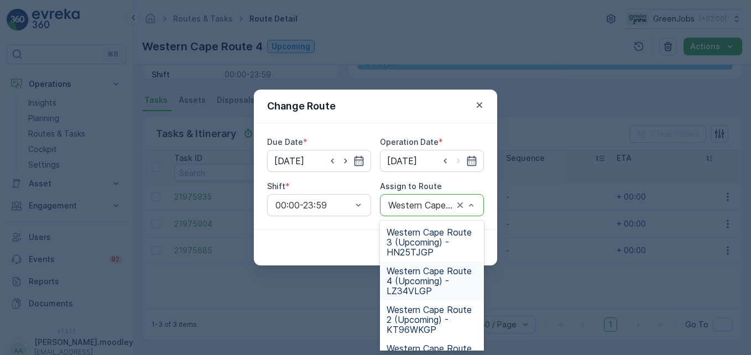
click at [419, 284] on span "Western Cape Route 4 (Upcoming) - LZ34VLGP" at bounding box center [432, 281] width 91 height 30
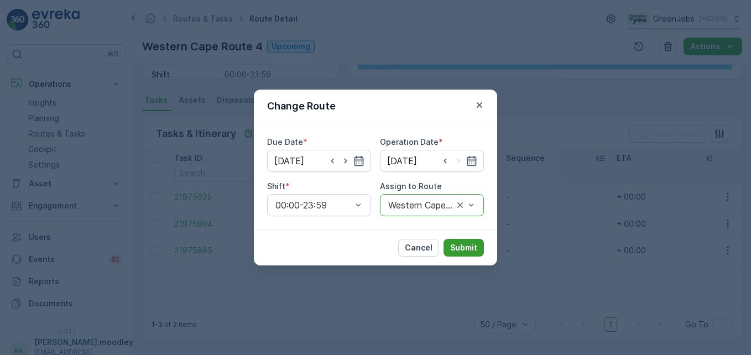
click at [471, 248] on p "Submit" at bounding box center [463, 247] width 27 height 11
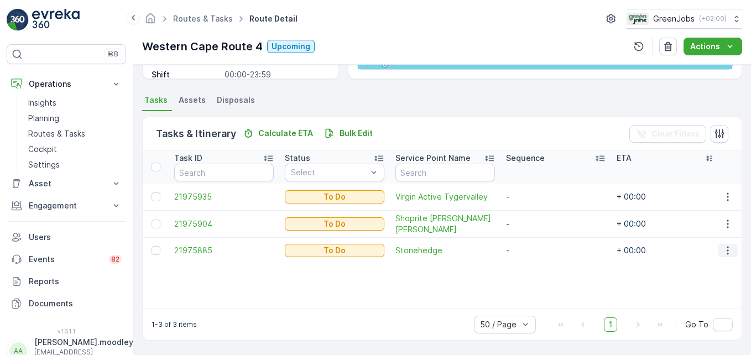
click at [537, 253] on icon "button" at bounding box center [727, 250] width 11 height 11
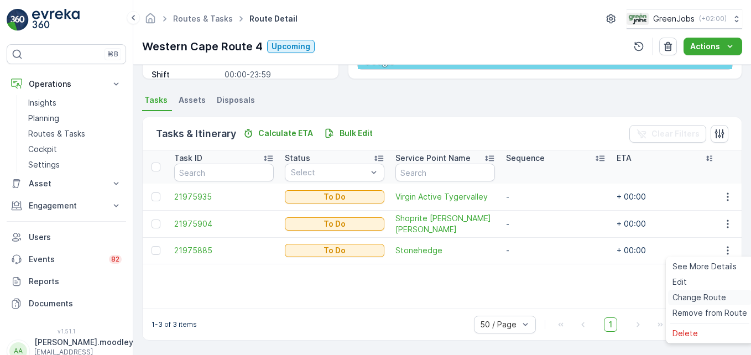
click at [537, 297] on span "Change Route" at bounding box center [700, 297] width 54 height 11
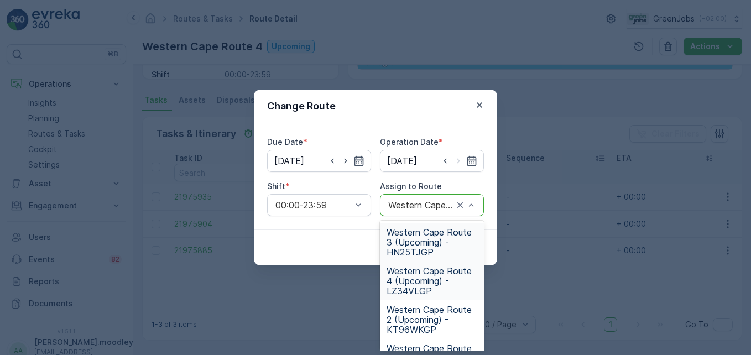
click at [416, 244] on span "Western Cape Route 3 (Upcoming) - HN25TJGP" at bounding box center [432, 242] width 91 height 30
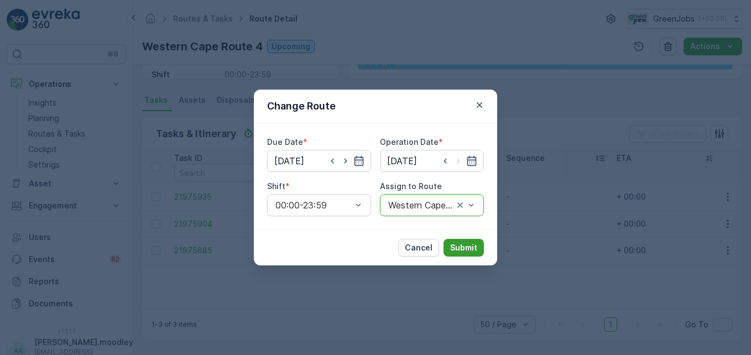
click at [473, 246] on p "Submit" at bounding box center [463, 247] width 27 height 11
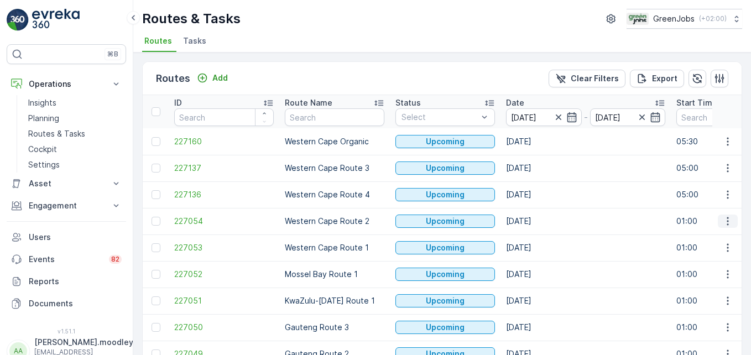
click at [537, 220] on icon "button" at bounding box center [727, 221] width 11 height 11
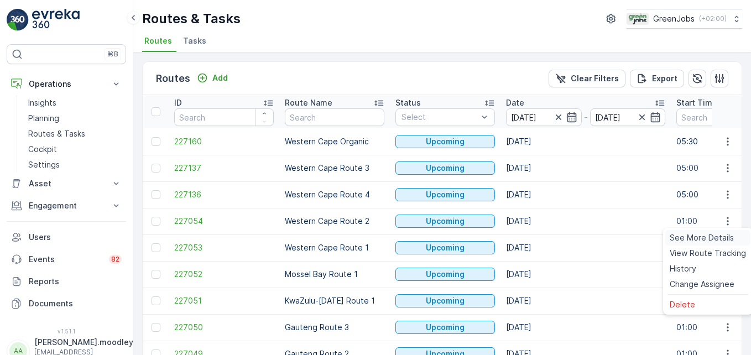
click at [537, 237] on span "See More Details" at bounding box center [702, 237] width 64 height 11
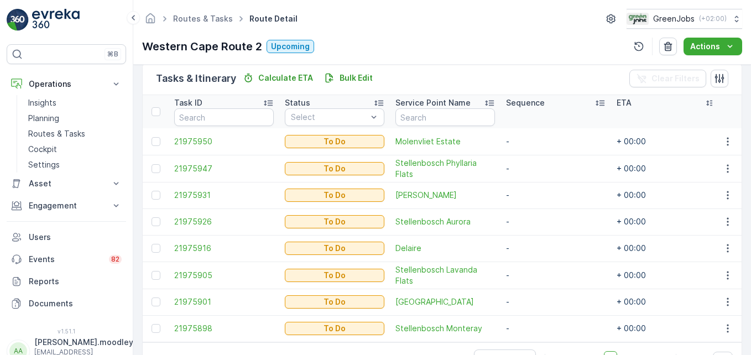
scroll to position [310, 0]
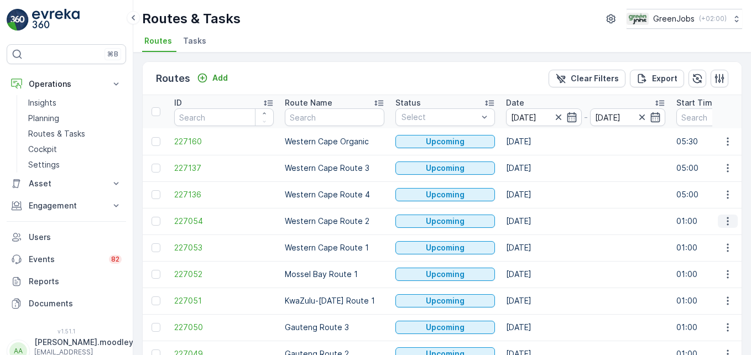
click at [537, 224] on icon "button" at bounding box center [727, 221] width 11 height 11
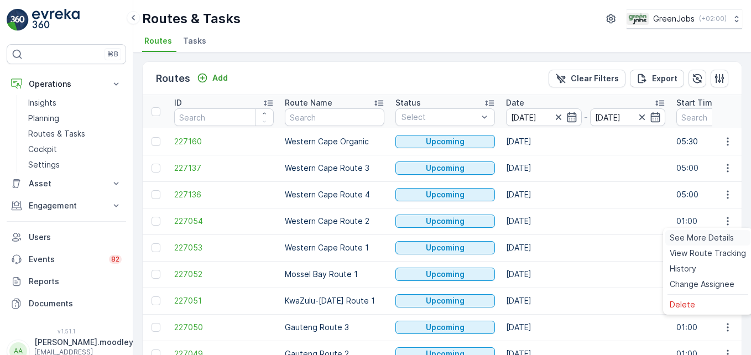
click at [537, 237] on span "See More Details" at bounding box center [702, 237] width 64 height 11
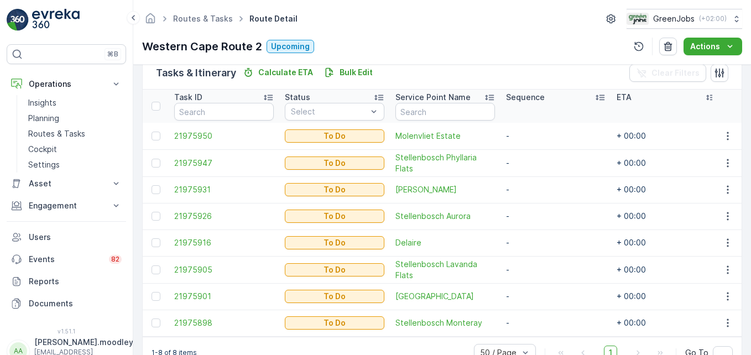
scroll to position [310, 0]
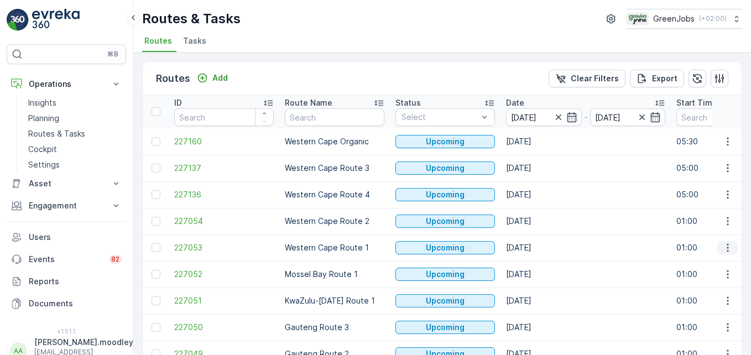
click at [537, 251] on button "button" at bounding box center [728, 247] width 20 height 13
click at [537, 267] on span "See More Details" at bounding box center [702, 264] width 64 height 11
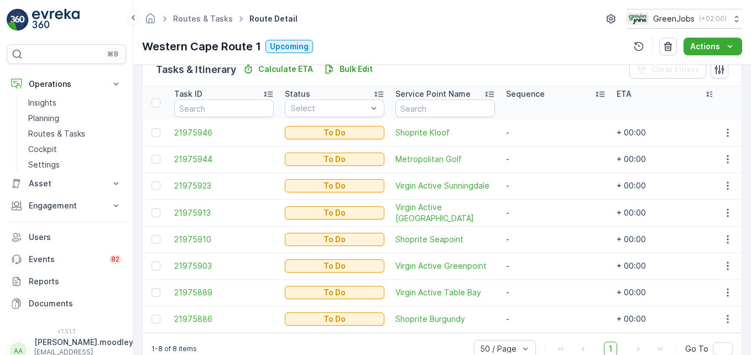
scroll to position [254, 0]
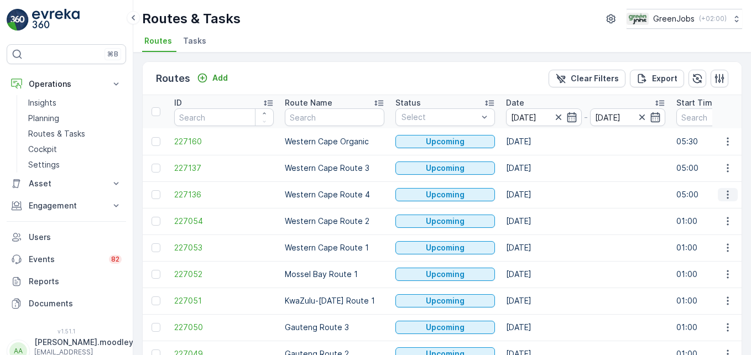
click at [537, 199] on icon "button" at bounding box center [727, 194] width 11 height 11
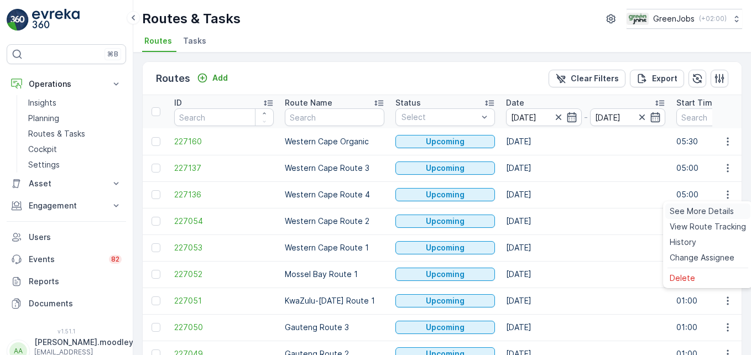
click at [537, 207] on span "See More Details" at bounding box center [702, 211] width 64 height 11
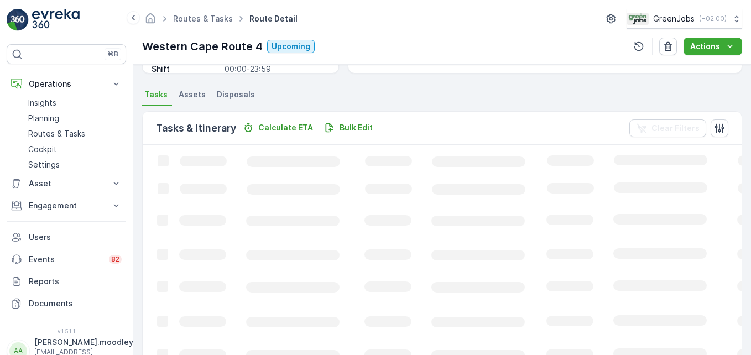
scroll to position [216, 0]
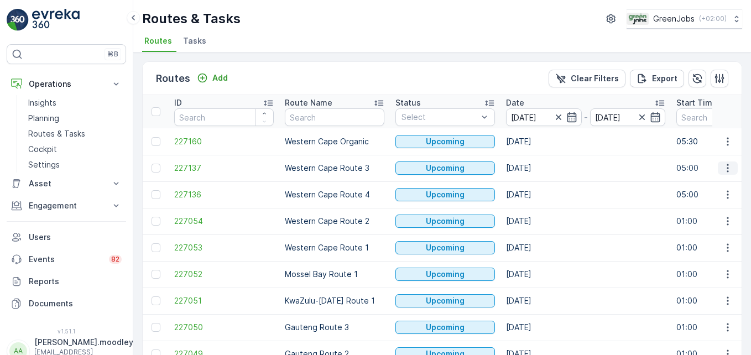
click at [537, 168] on icon "button" at bounding box center [728, 168] width 2 height 8
click at [537, 183] on span "See More Details" at bounding box center [702, 184] width 64 height 11
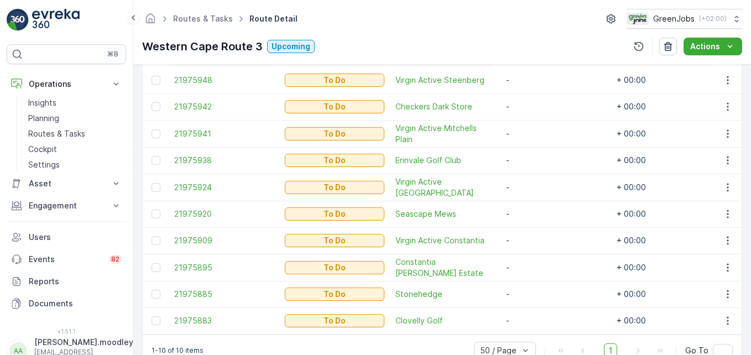
scroll to position [307, 0]
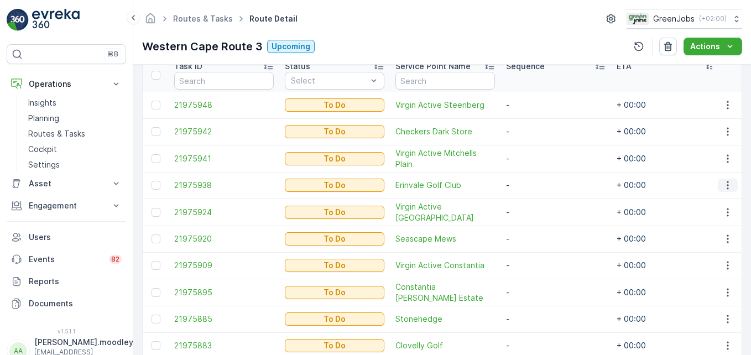
click at [537, 189] on icon "button" at bounding box center [727, 185] width 11 height 11
click at [537, 230] on span "Change Route" at bounding box center [700, 232] width 54 height 11
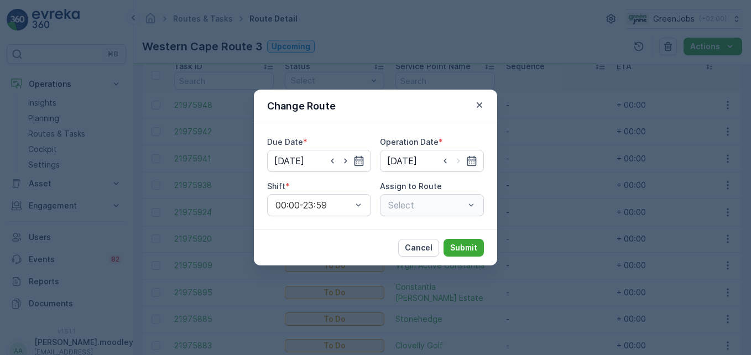
type input "[DATE]"
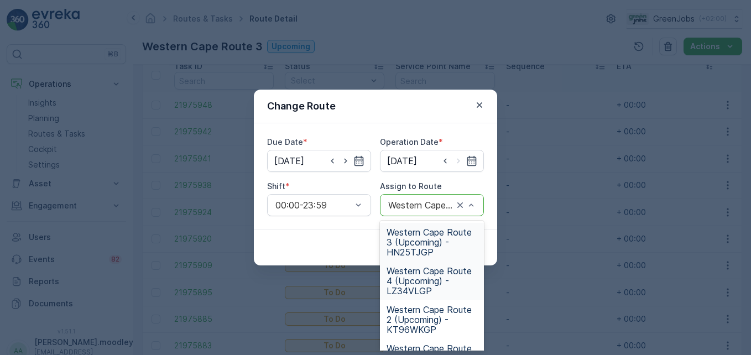
click at [419, 278] on span "Western Cape Route 4 (Upcoming) - LZ34VLGP" at bounding box center [432, 281] width 91 height 30
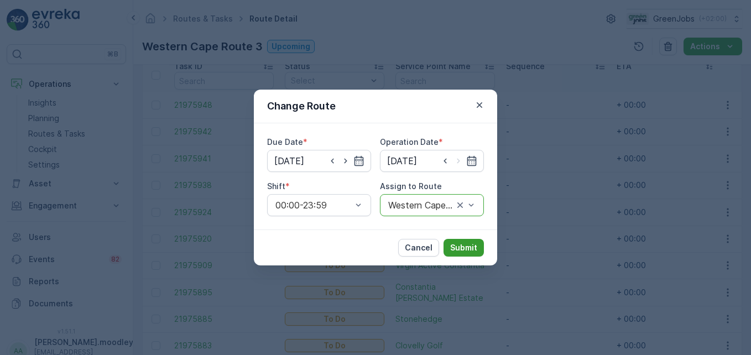
click at [458, 251] on p "Submit" at bounding box center [463, 247] width 27 height 11
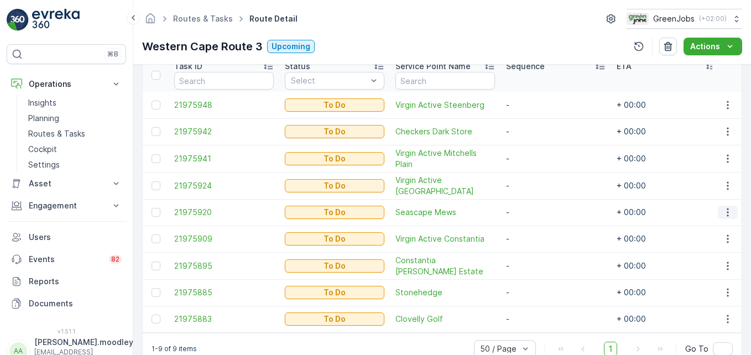
click at [537, 215] on icon "button" at bounding box center [727, 212] width 11 height 11
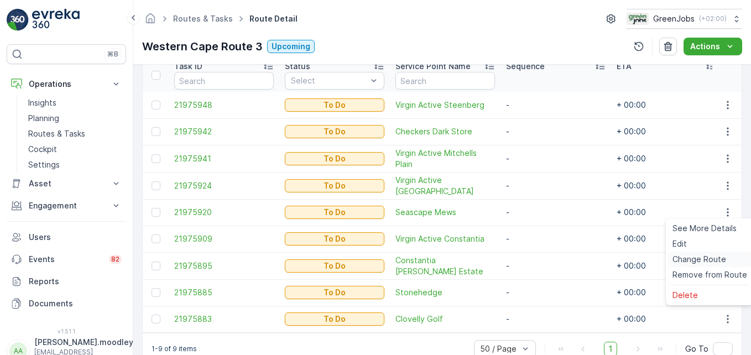
click at [537, 260] on span "Change Route" at bounding box center [700, 259] width 54 height 11
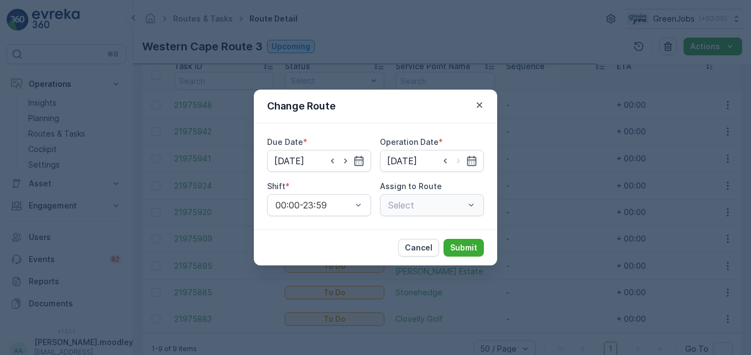
type input "[DATE]"
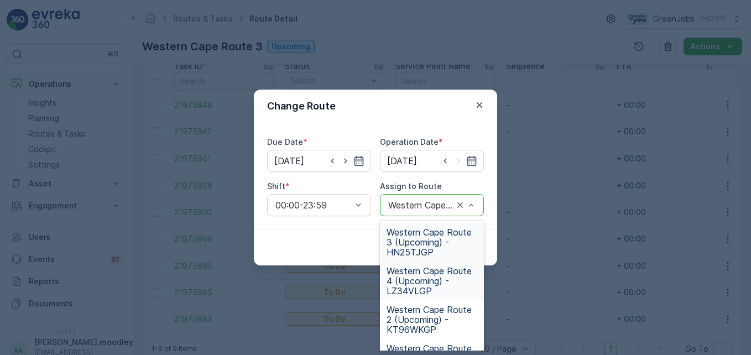
click at [421, 282] on span "Western Cape Route 4 (Upcoming) - LZ34VLGP" at bounding box center [432, 281] width 91 height 30
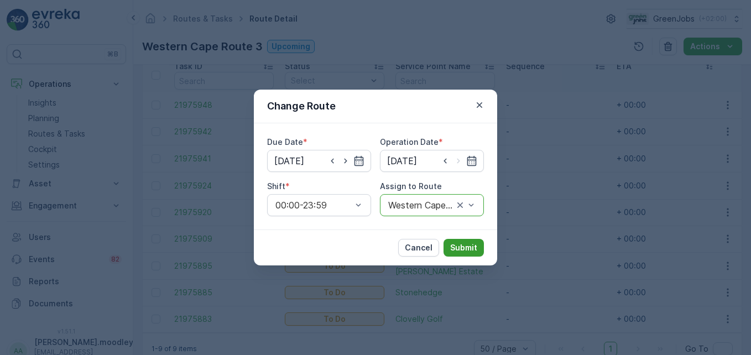
click at [469, 249] on p "Submit" at bounding box center [463, 247] width 27 height 11
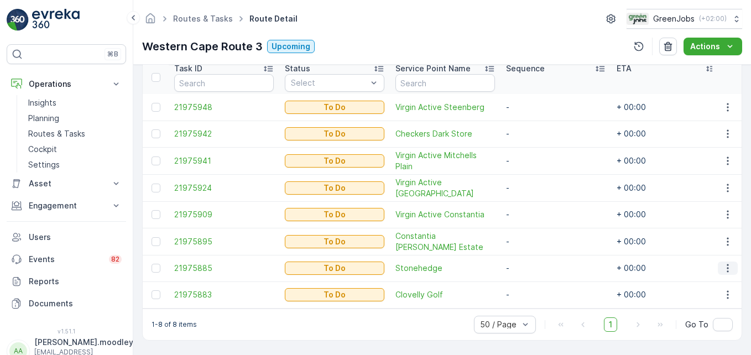
click at [537, 265] on icon "button" at bounding box center [727, 268] width 11 height 11
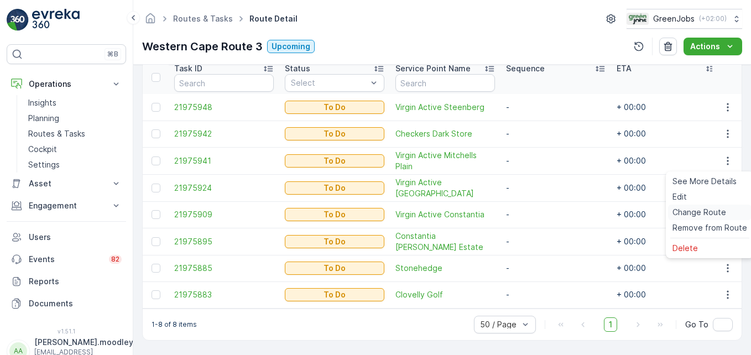
click at [537, 213] on span "Change Route" at bounding box center [700, 212] width 54 height 11
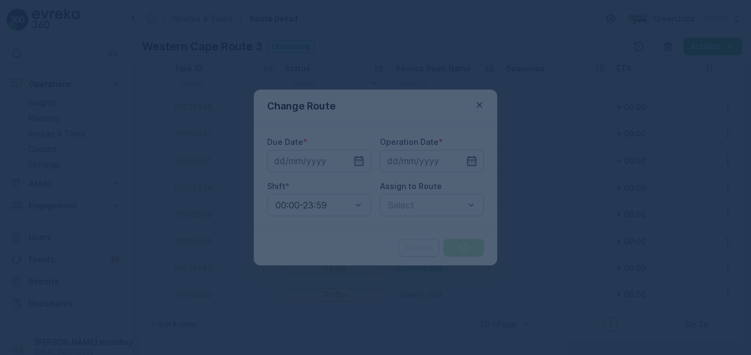
type input "[DATE]"
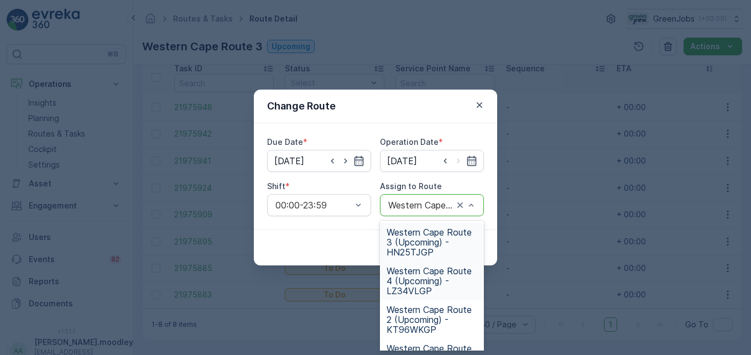
click at [419, 279] on span "Western Cape Route 4 (Upcoming) - LZ34VLGP" at bounding box center [432, 281] width 91 height 30
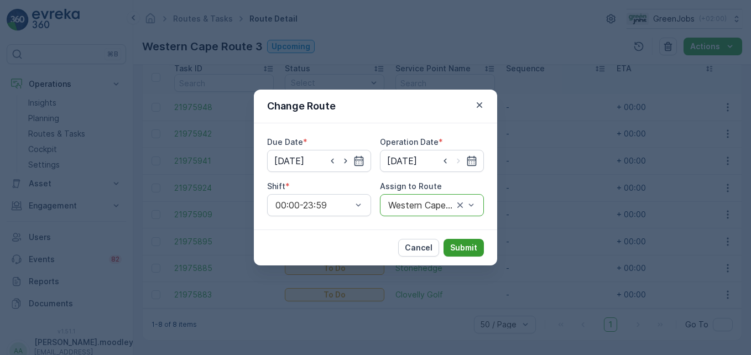
click at [465, 251] on p "Submit" at bounding box center [463, 247] width 27 height 11
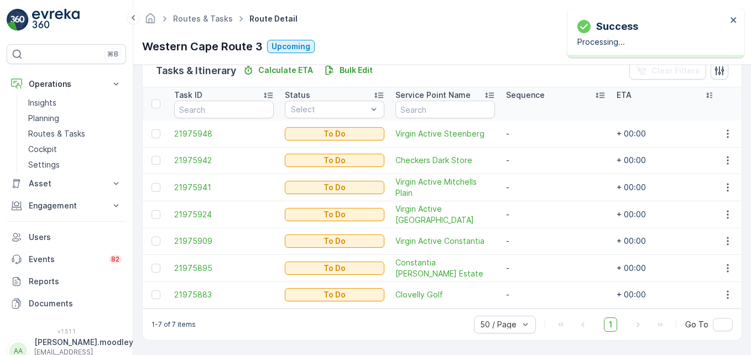
scroll to position [283, 0]
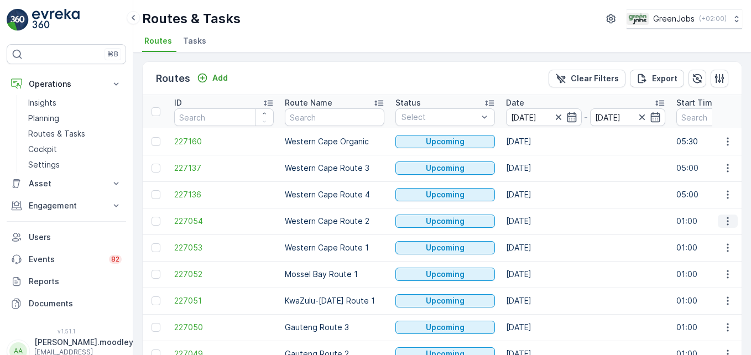
click at [537, 220] on icon "button" at bounding box center [727, 221] width 11 height 11
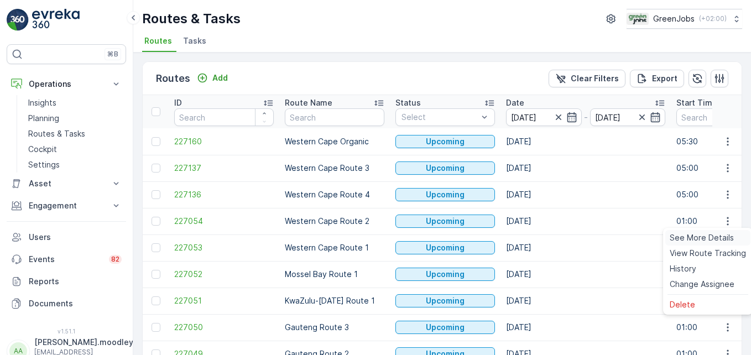
click at [537, 236] on span "See More Details" at bounding box center [702, 237] width 64 height 11
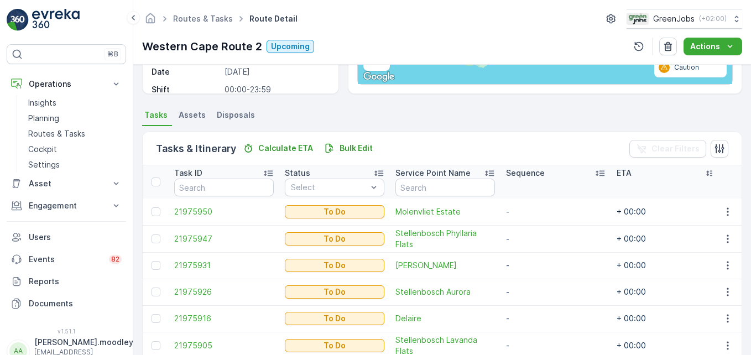
scroll to position [200, 0]
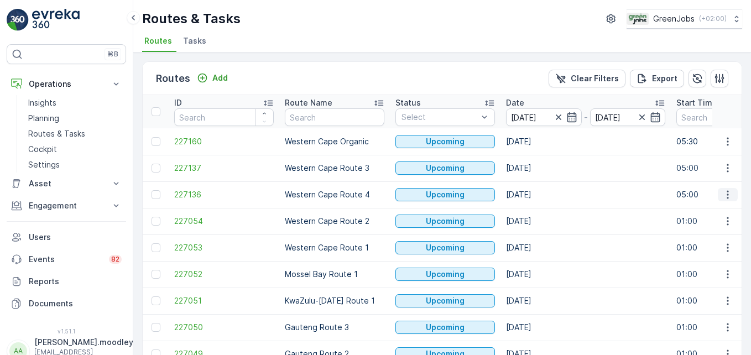
click at [537, 195] on icon "button" at bounding box center [727, 194] width 11 height 11
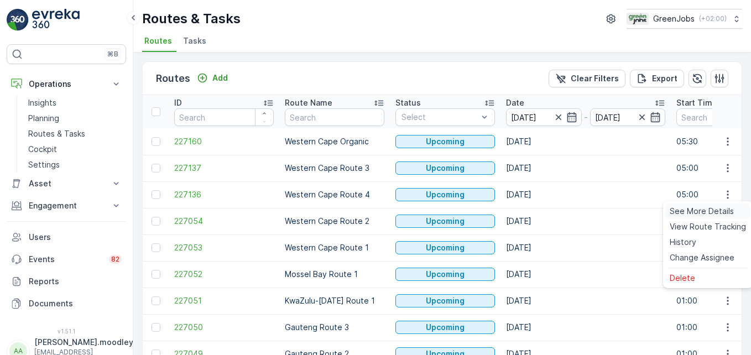
click at [537, 208] on span "See More Details" at bounding box center [702, 211] width 64 height 11
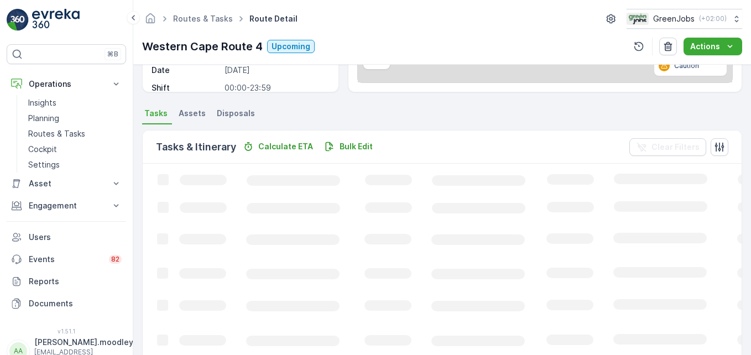
scroll to position [221, 0]
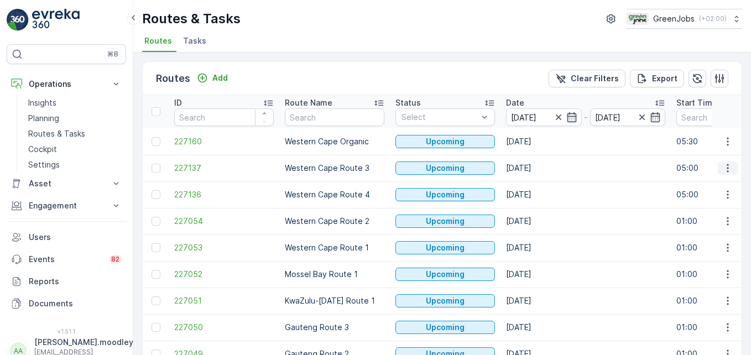
click at [537, 170] on icon "button" at bounding box center [727, 168] width 11 height 11
click at [537, 181] on span "See More Details" at bounding box center [702, 184] width 64 height 11
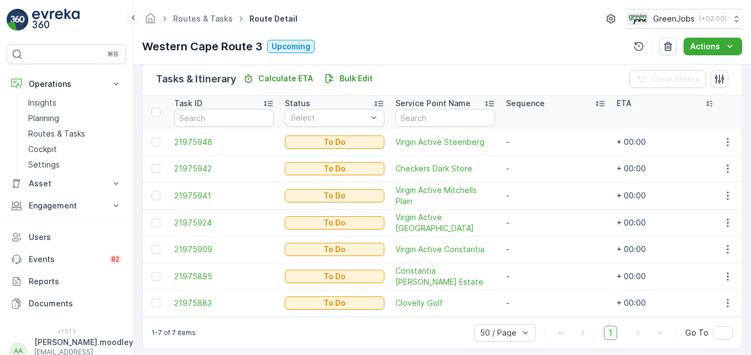
scroll to position [283, 0]
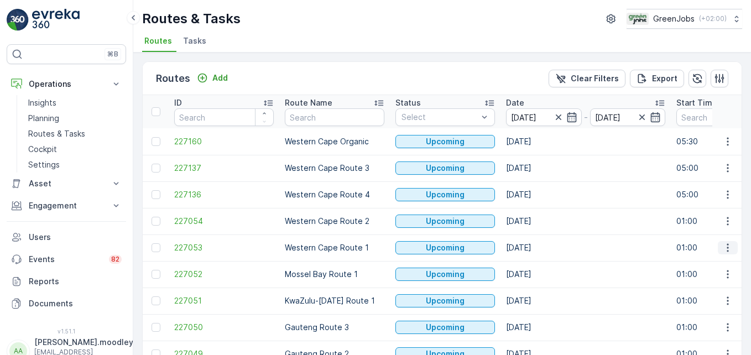
click at [537, 248] on icon "button" at bounding box center [728, 248] width 2 height 8
click at [537, 261] on span "See More Details" at bounding box center [702, 264] width 64 height 11
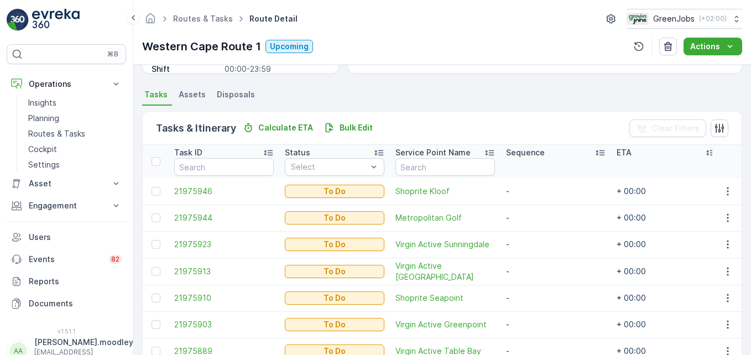
scroll to position [277, 0]
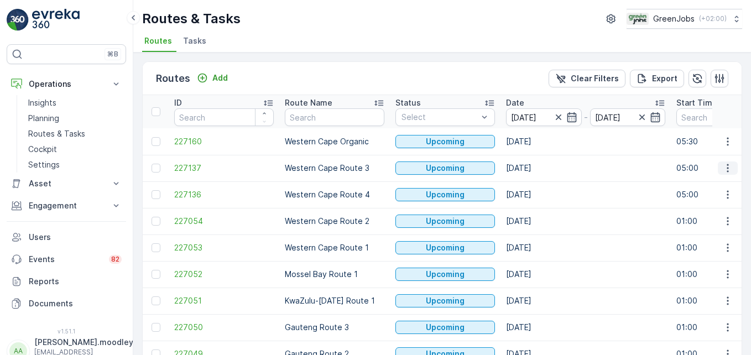
click at [537, 165] on icon "button" at bounding box center [727, 168] width 11 height 11
click at [537, 183] on span "See More Details" at bounding box center [702, 184] width 64 height 11
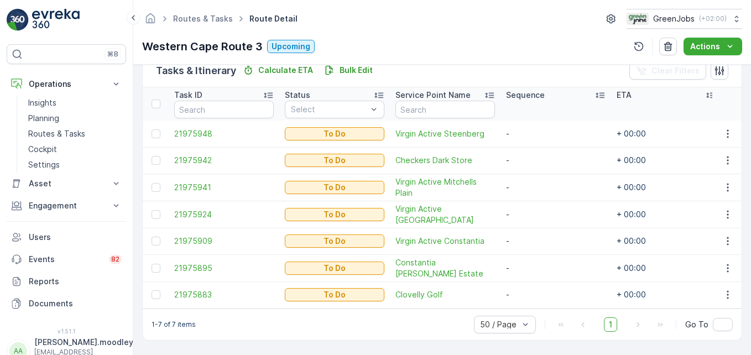
scroll to position [283, 0]
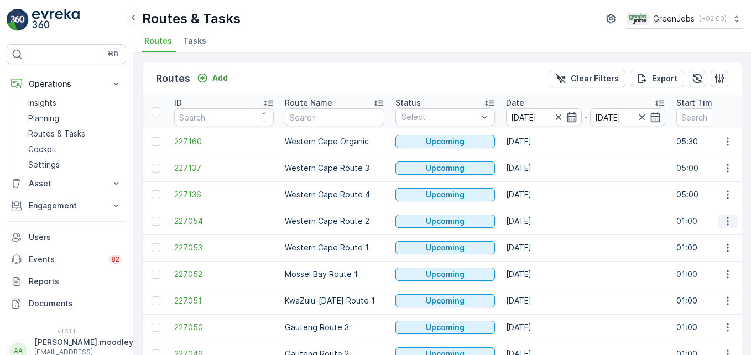
click at [537, 225] on icon "button" at bounding box center [728, 221] width 2 height 8
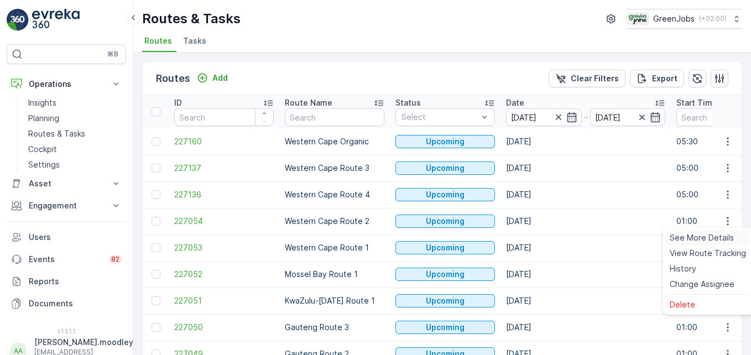
click at [537, 236] on span "See More Details" at bounding box center [702, 237] width 64 height 11
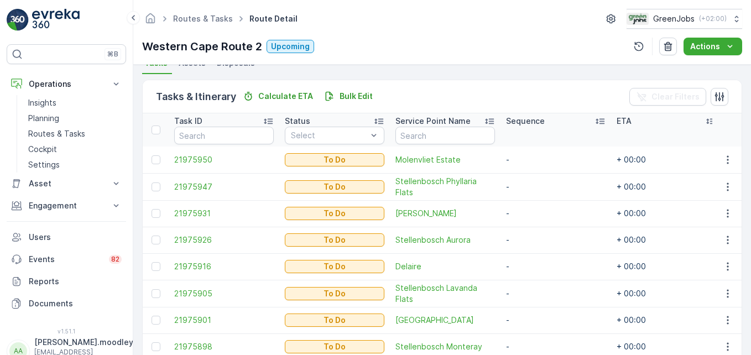
scroll to position [255, 0]
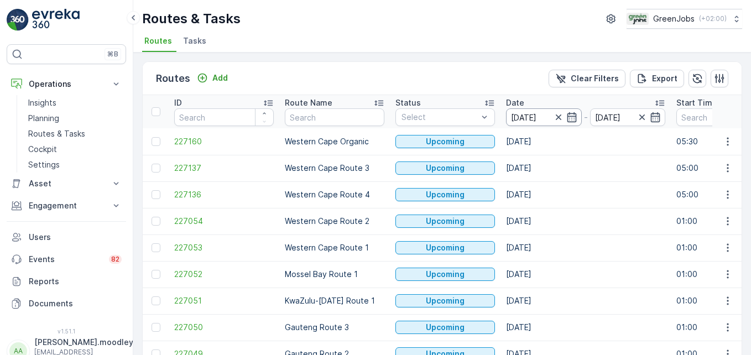
click at [529, 116] on input "29.09.2025" at bounding box center [544, 117] width 76 height 18
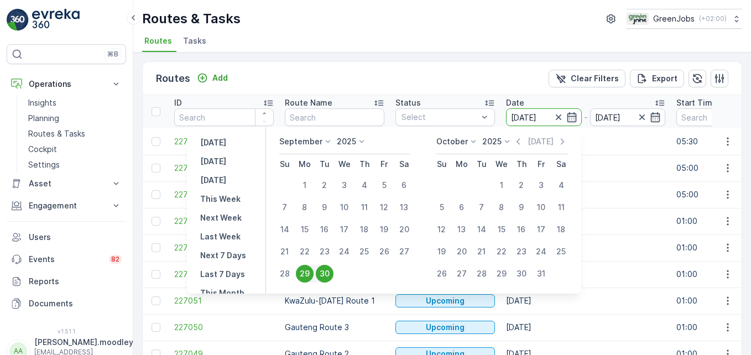
click at [329, 272] on div "30" at bounding box center [325, 274] width 18 height 18
type input "[DATE]"
click at [324, 274] on div "30" at bounding box center [325, 274] width 18 height 18
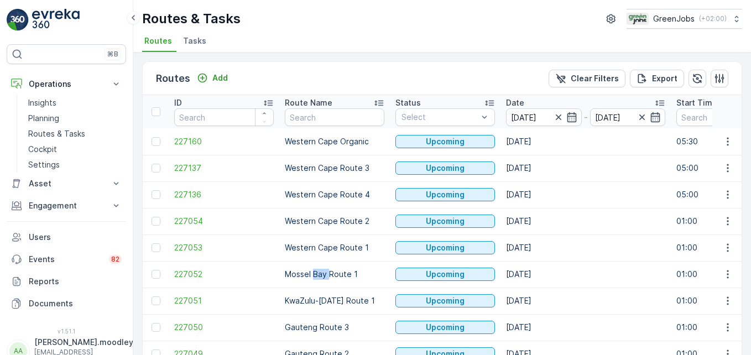
click at [324, 274] on p "Mossel Bay Route 1" at bounding box center [335, 274] width 100 height 11
click at [537, 173] on icon "button" at bounding box center [727, 168] width 11 height 11
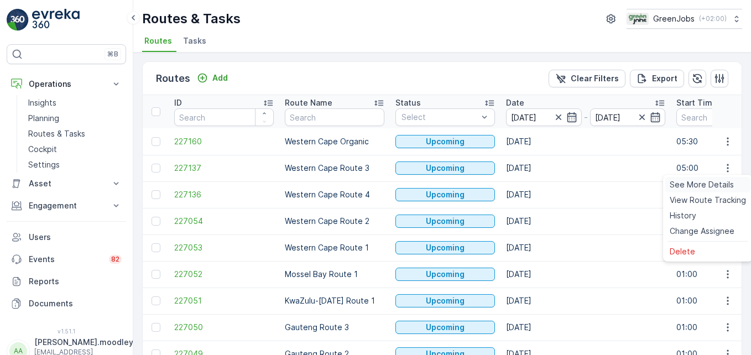
drag, startPoint x: 726, startPoint y: 174, endPoint x: 727, endPoint y: 185, distance: 10.5
click at [537, 185] on span "See More Details" at bounding box center [702, 184] width 64 height 11
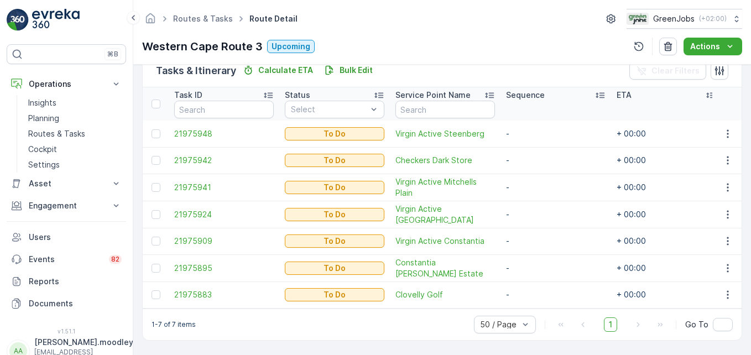
scroll to position [283, 0]
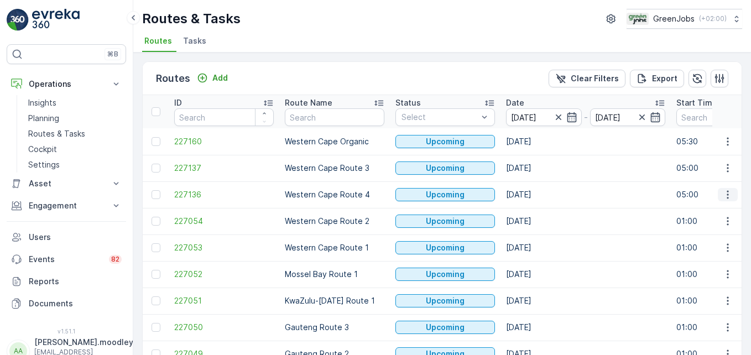
click at [537, 197] on icon "button" at bounding box center [728, 195] width 2 height 8
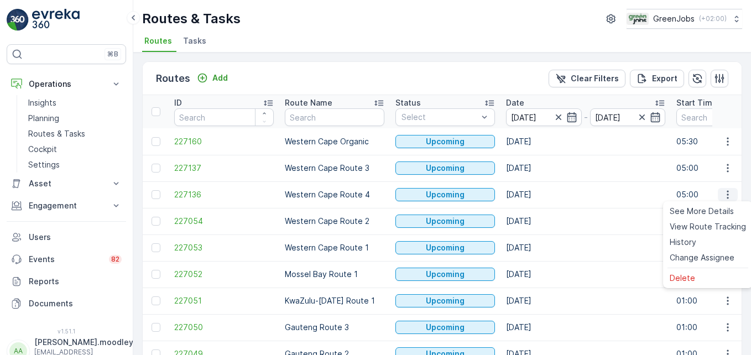
click at [537, 212] on span "See More Details" at bounding box center [702, 211] width 64 height 11
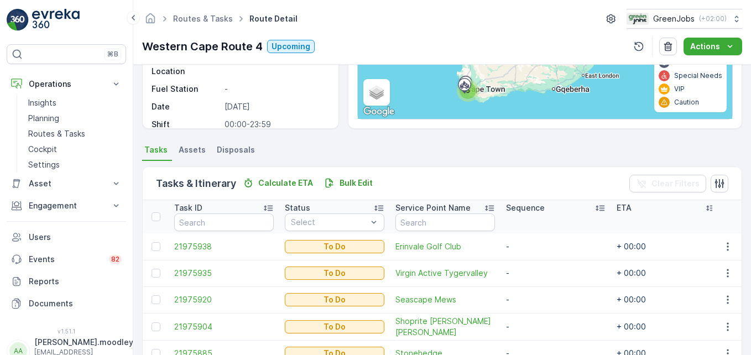
scroll to position [230, 0]
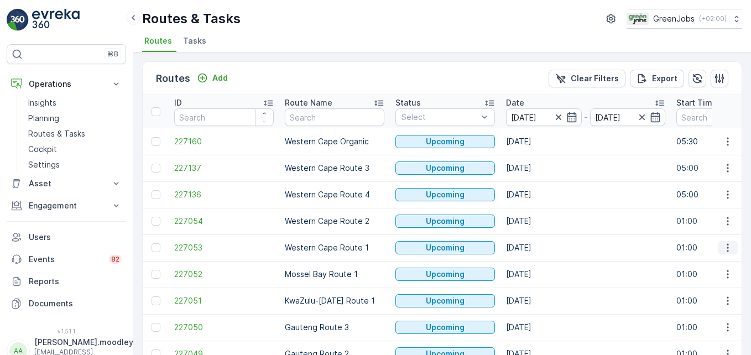
click at [537, 248] on icon "button" at bounding box center [727, 247] width 11 height 11
click at [537, 264] on span "See More Details" at bounding box center [702, 264] width 64 height 11
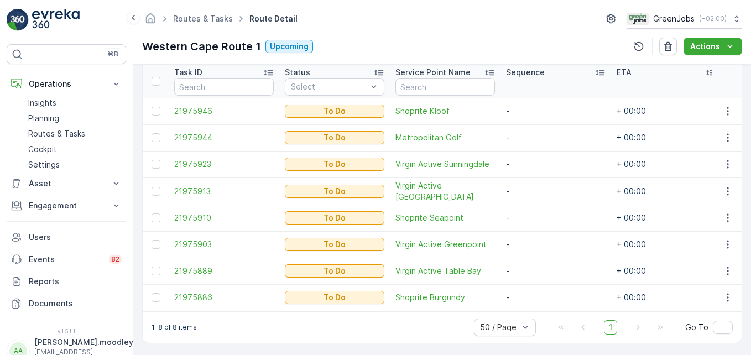
scroll to position [309, 0]
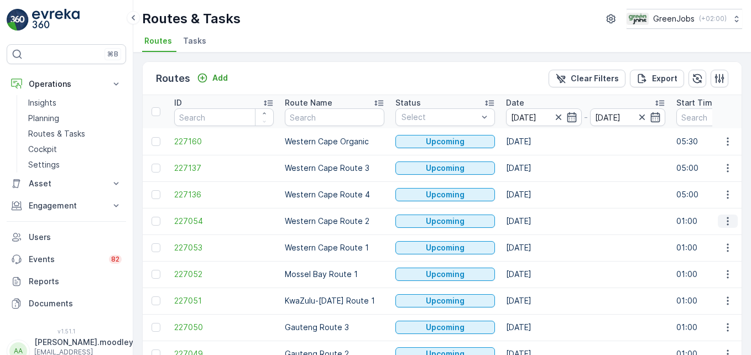
click at [537, 222] on icon "button" at bounding box center [727, 221] width 11 height 11
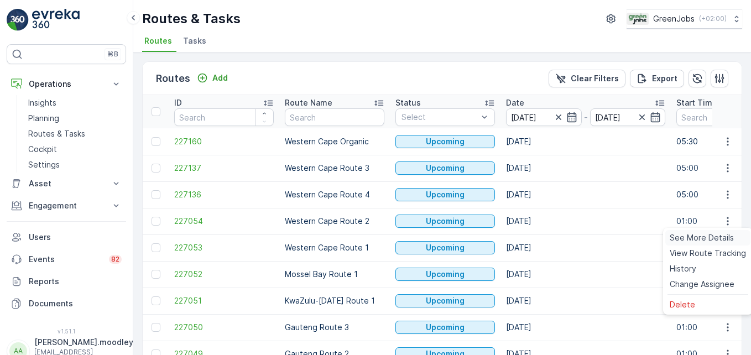
click at [537, 234] on span "See More Details" at bounding box center [702, 237] width 64 height 11
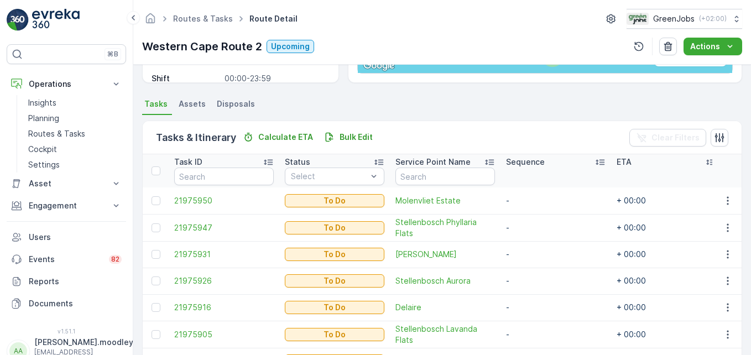
scroll to position [200, 0]
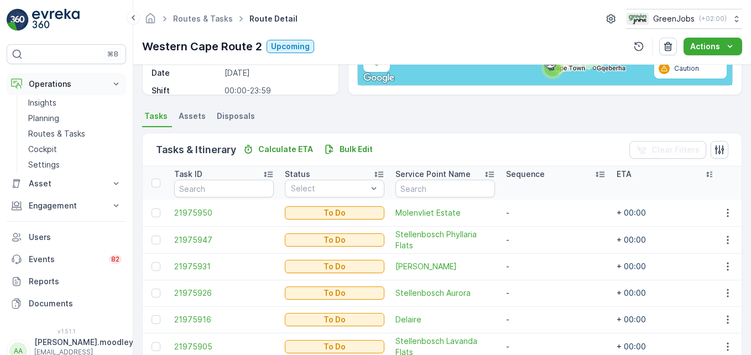
click at [115, 81] on icon at bounding box center [116, 84] width 11 height 11
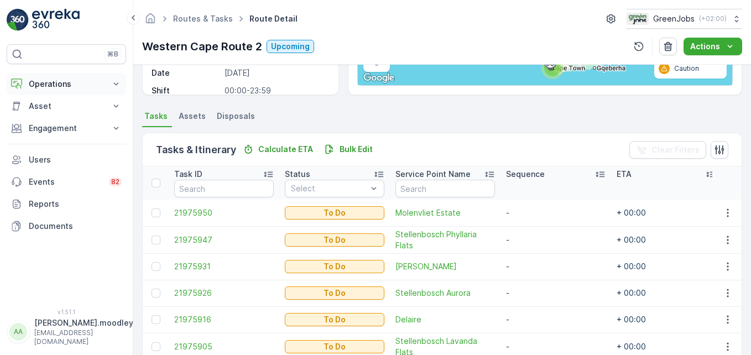
click at [114, 83] on icon at bounding box center [116, 83] width 5 height 3
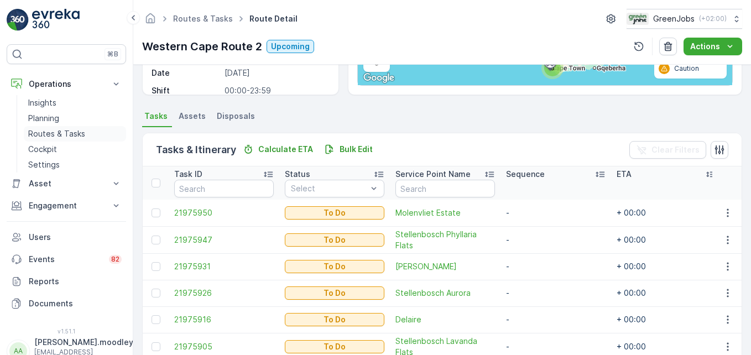
click at [41, 131] on p "Routes & Tasks" at bounding box center [56, 133] width 57 height 11
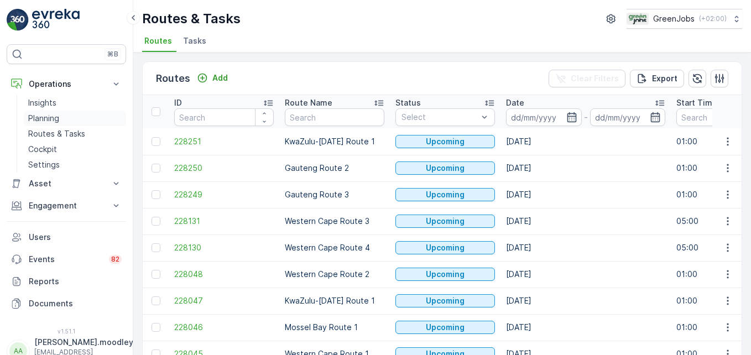
click at [50, 119] on p "Planning" at bounding box center [43, 118] width 31 height 11
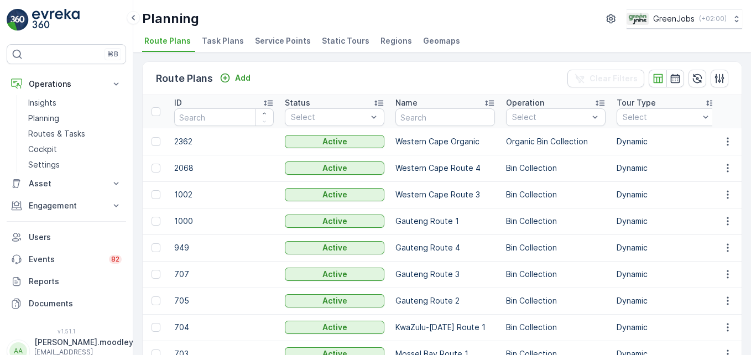
click at [283, 41] on span "Service Points" at bounding box center [283, 40] width 56 height 11
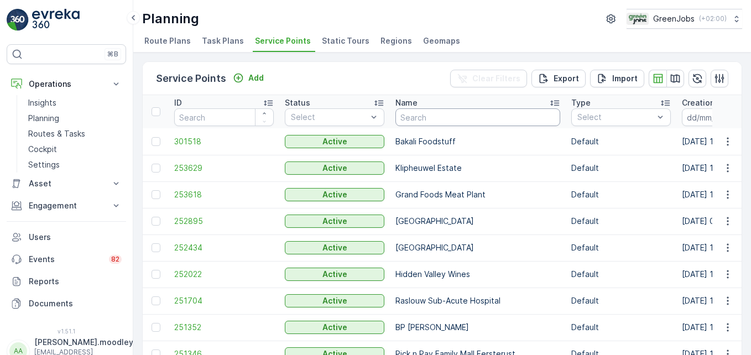
click at [445, 122] on input "text" at bounding box center [477, 117] width 165 height 18
type input "GRAND"
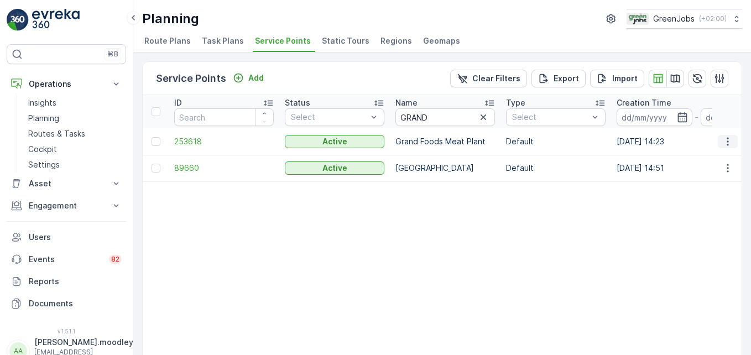
click at [537, 142] on icon "button" at bounding box center [727, 141] width 11 height 11
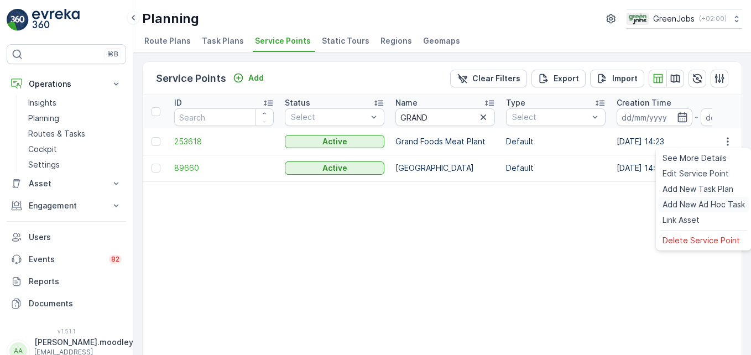
click at [537, 207] on span "Add New Ad Hoc Task" at bounding box center [704, 204] width 82 height 11
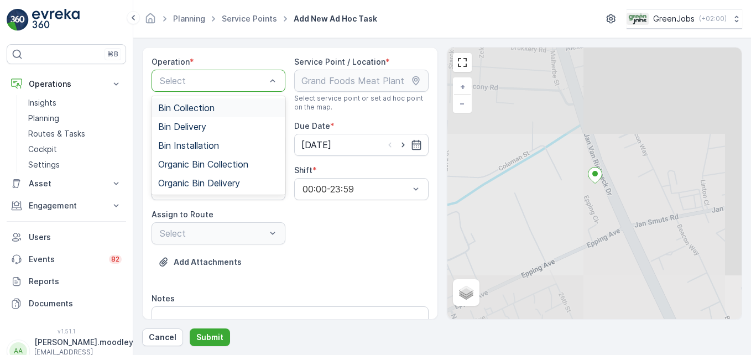
click at [204, 108] on span "Bin Collection" at bounding box center [186, 108] width 56 height 10
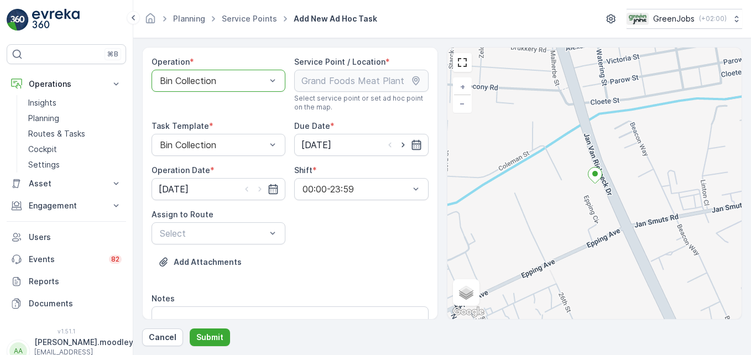
click at [413, 147] on icon "button" at bounding box center [416, 144] width 11 height 11
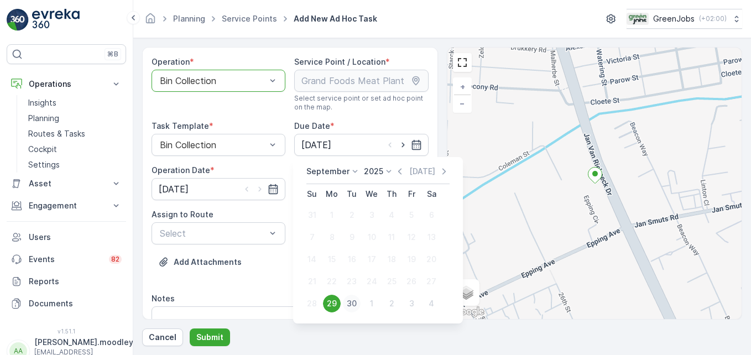
click at [355, 303] on div "30" at bounding box center [352, 304] width 18 height 18
type input "[DATE]"
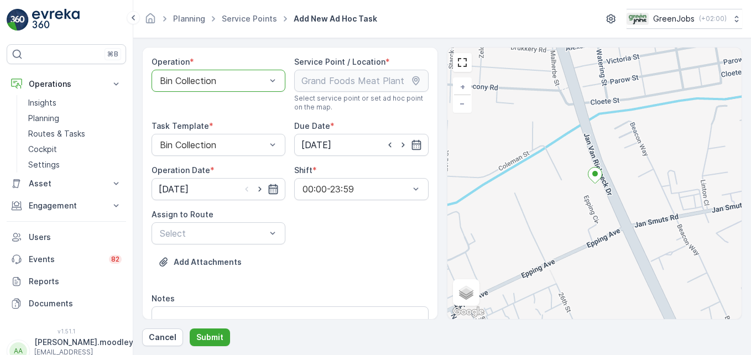
click at [274, 190] on icon "button" at bounding box center [273, 189] width 9 height 10
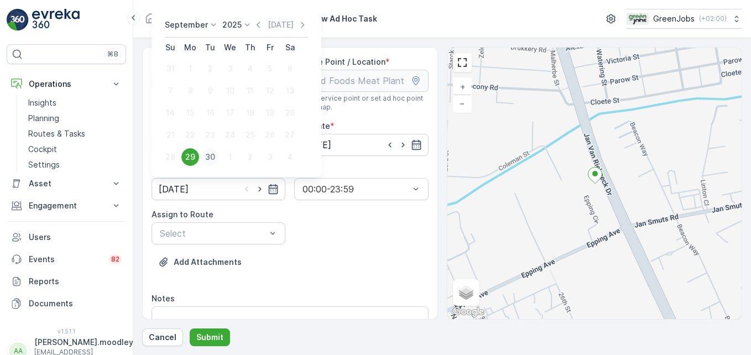
click at [212, 155] on div "30" at bounding box center [210, 157] width 18 height 18
type input "[DATE]"
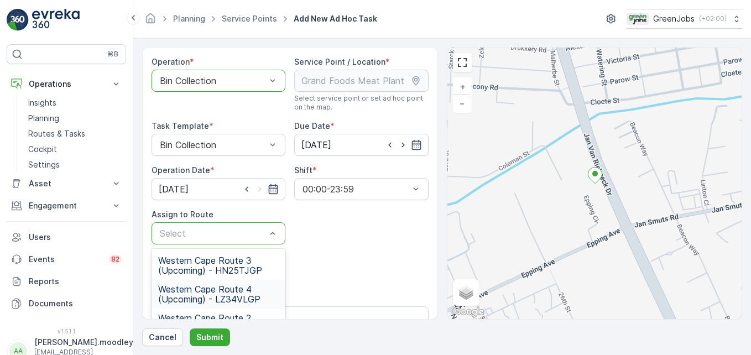
click at [229, 298] on span "Western Cape Route 4 (Upcoming) - LZ34VLGP" at bounding box center [218, 294] width 121 height 20
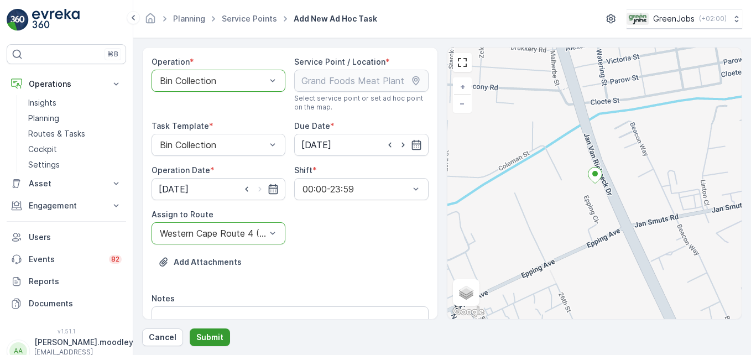
click at [212, 336] on p "Submit" at bounding box center [209, 337] width 27 height 11
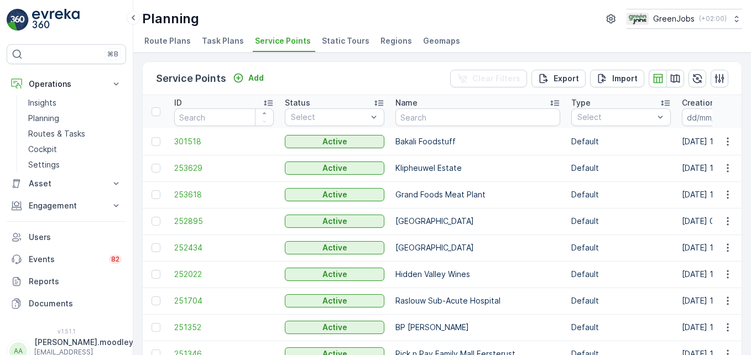
click at [290, 34] on li "Service Points" at bounding box center [284, 42] width 62 height 19
click at [299, 43] on span "Service Points" at bounding box center [283, 40] width 56 height 11
click at [421, 114] on input "text" at bounding box center [477, 117] width 165 height 18
type input "GRAN"
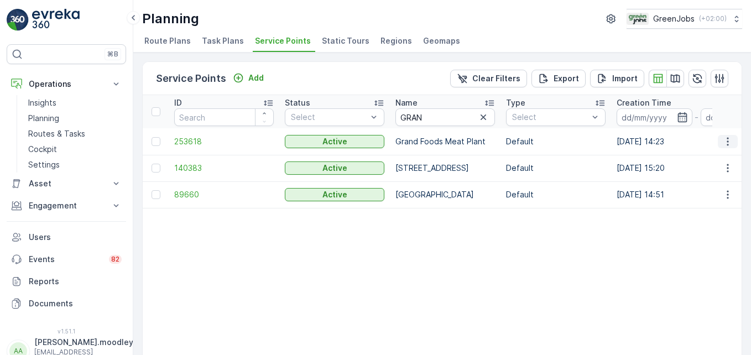
click at [537, 142] on icon "button" at bounding box center [727, 141] width 11 height 11
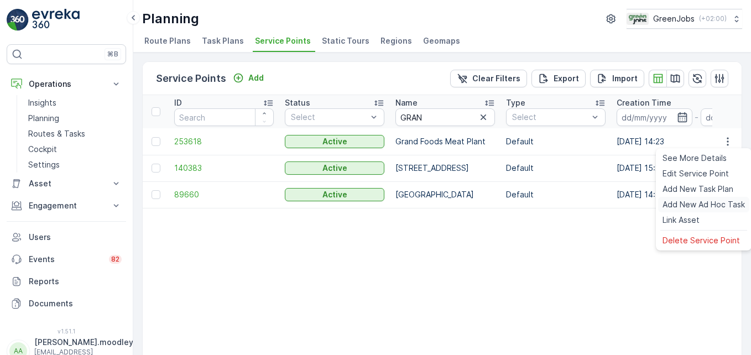
click at [537, 205] on span "Add New Ad Hoc Task" at bounding box center [704, 204] width 82 height 11
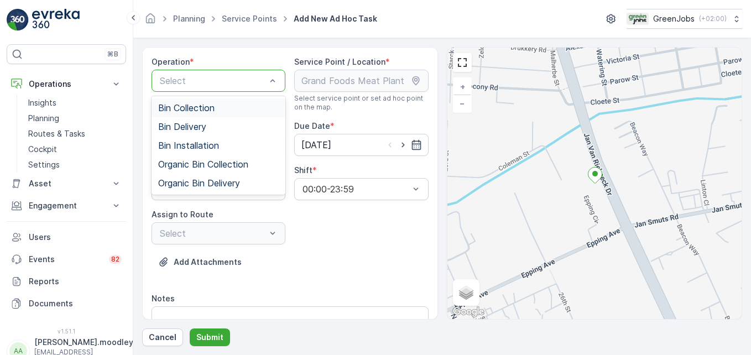
click at [193, 106] on span "Bin Collection" at bounding box center [186, 108] width 56 height 10
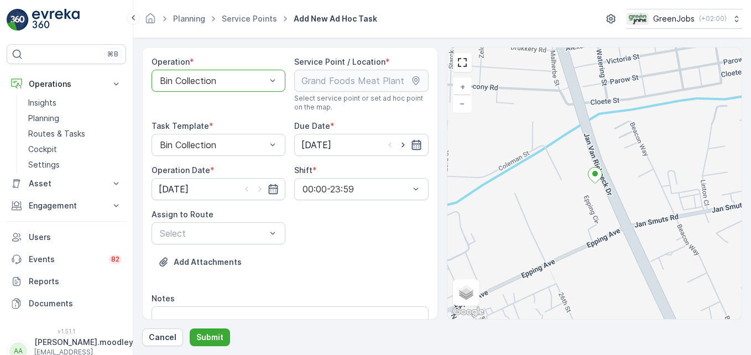
click at [412, 144] on icon "button" at bounding box center [415, 145] width 9 height 10
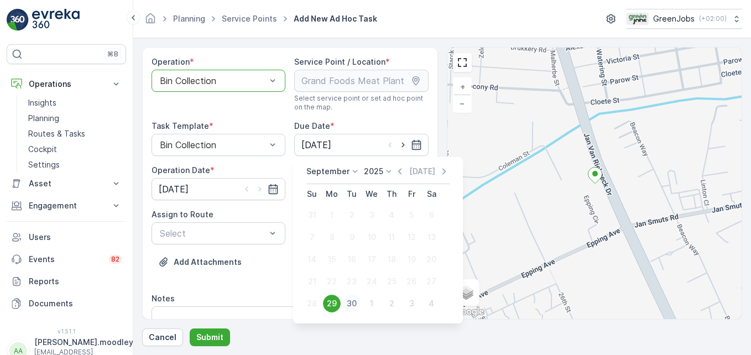
click at [352, 303] on div "30" at bounding box center [352, 304] width 18 height 18
type input "[DATE]"
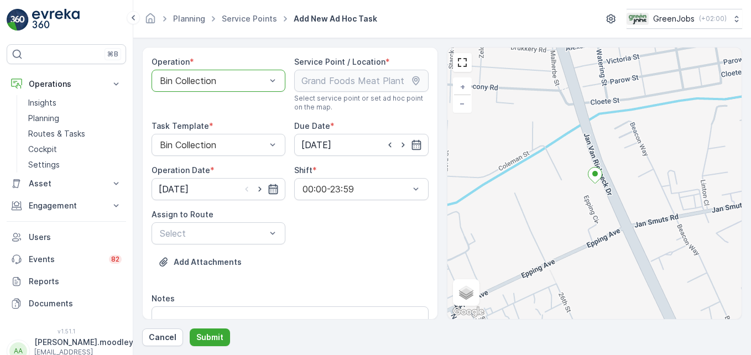
click at [273, 186] on icon "button" at bounding box center [273, 189] width 11 height 11
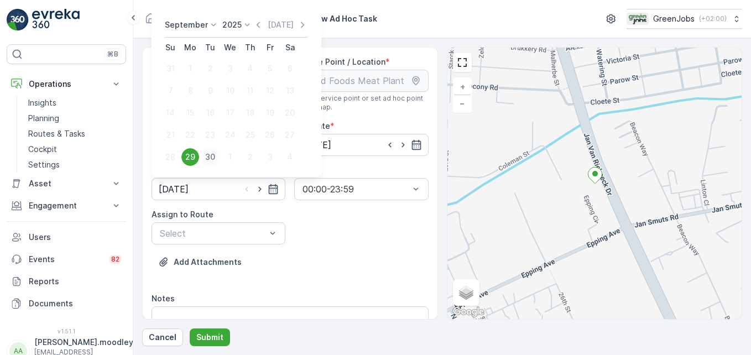
click at [207, 156] on div "30" at bounding box center [210, 157] width 18 height 18
type input "[DATE]"
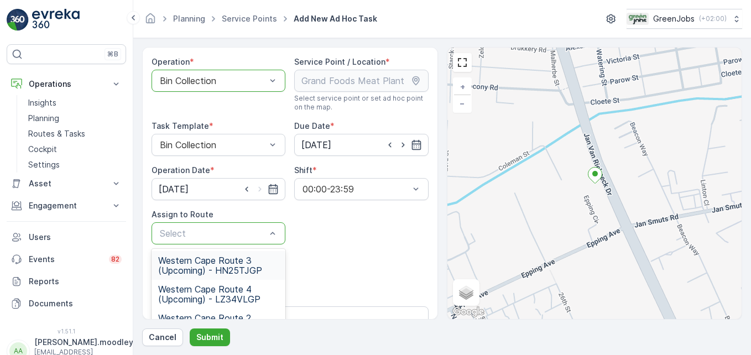
scroll to position [55, 0]
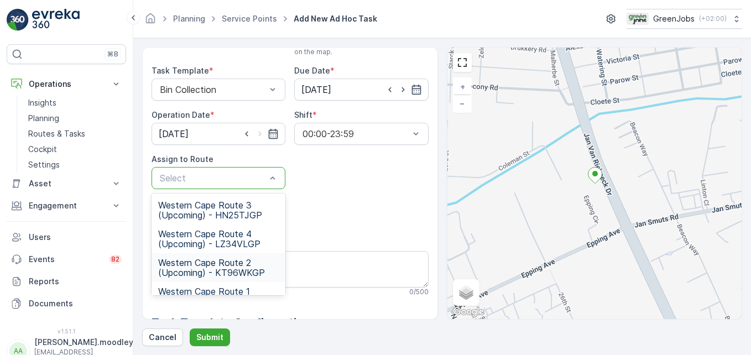
click at [239, 269] on span "Western Cape Route 2 (Upcoming) - KT96WKGP" at bounding box center [218, 268] width 121 height 20
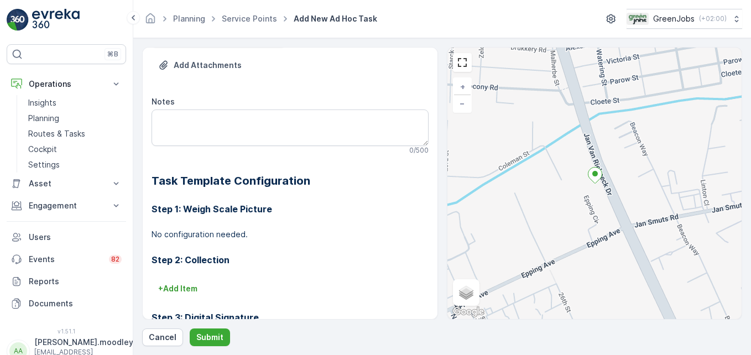
scroll to position [221, 0]
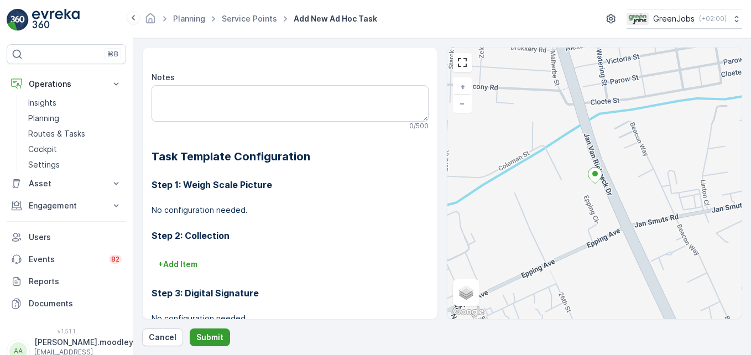
click at [208, 338] on p "Submit" at bounding box center [209, 337] width 27 height 11
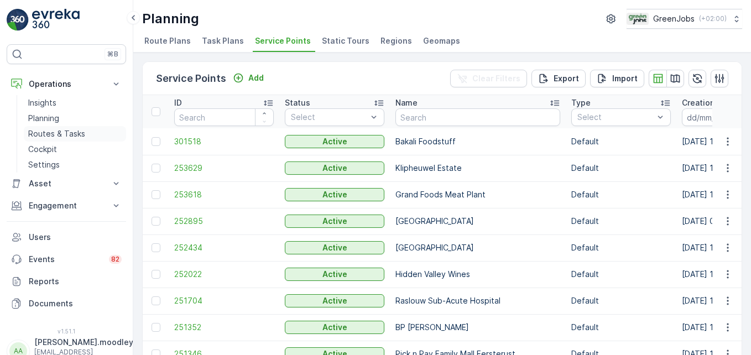
click at [71, 134] on p "Routes & Tasks" at bounding box center [56, 133] width 57 height 11
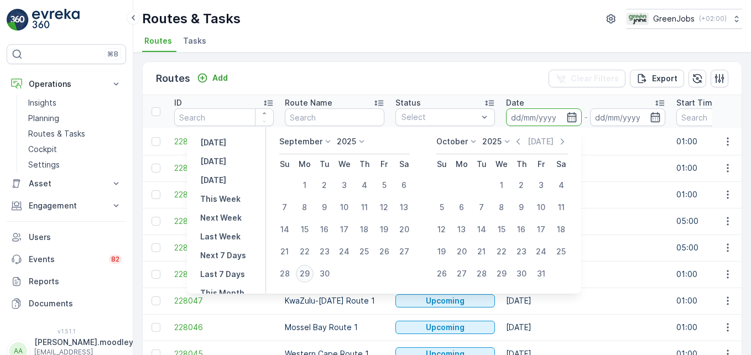
click at [307, 272] on div "29" at bounding box center [305, 274] width 18 height 18
type input "29.09.2025"
click at [307, 272] on div "29" at bounding box center [305, 274] width 18 height 18
type input "29.09.2025"
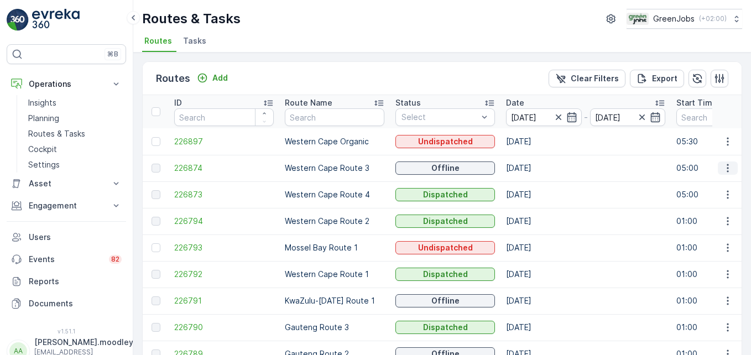
click at [537, 168] on icon "button" at bounding box center [727, 168] width 11 height 11
drag, startPoint x: 728, startPoint y: 173, endPoint x: 724, endPoint y: 185, distance: 12.4
click at [537, 185] on span "See More Details" at bounding box center [702, 184] width 64 height 11
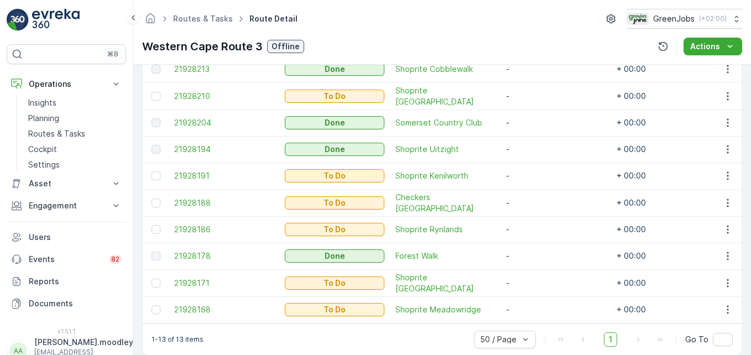
scroll to position [442, 0]
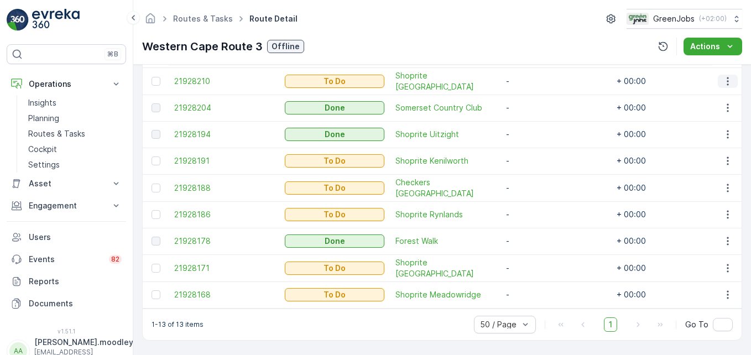
click at [537, 79] on icon "button" at bounding box center [727, 81] width 11 height 11
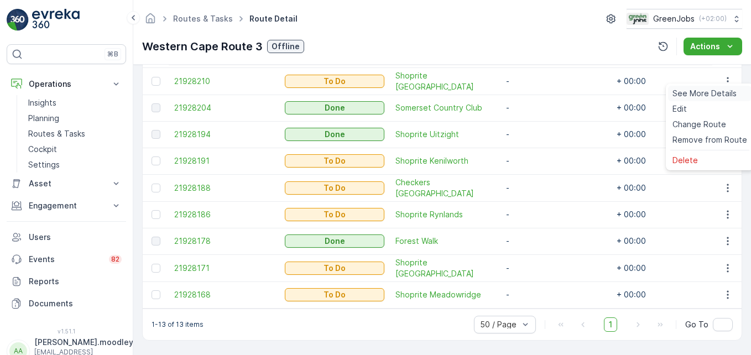
click at [537, 92] on span "See More Details" at bounding box center [705, 93] width 64 height 11
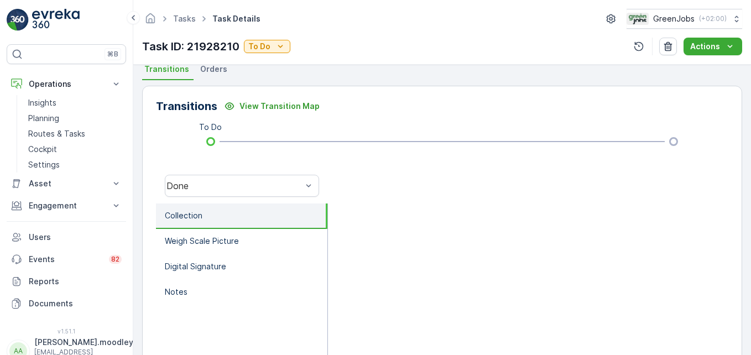
scroll to position [221, 0]
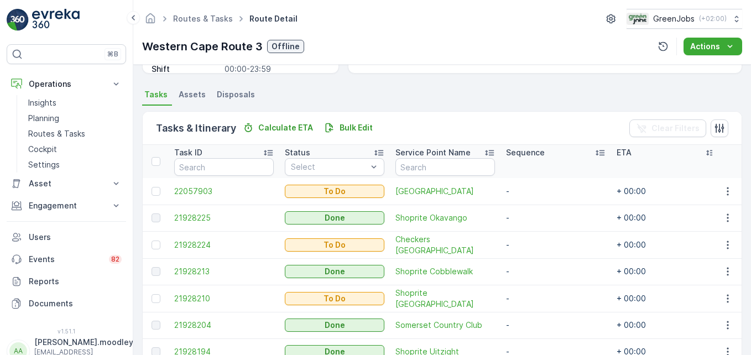
scroll to position [277, 0]
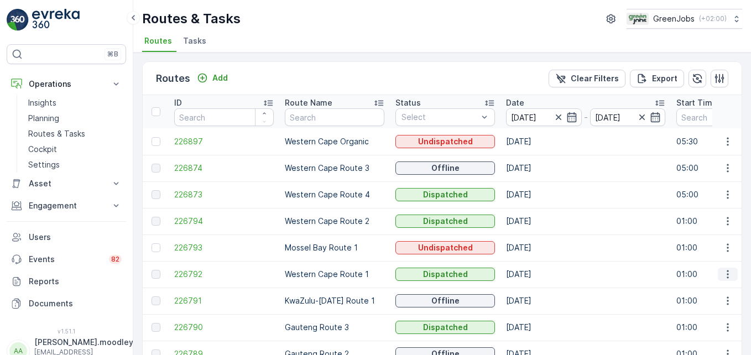
click at [537, 275] on icon "button" at bounding box center [727, 274] width 11 height 11
click at [537, 290] on span "See More Details" at bounding box center [702, 290] width 64 height 11
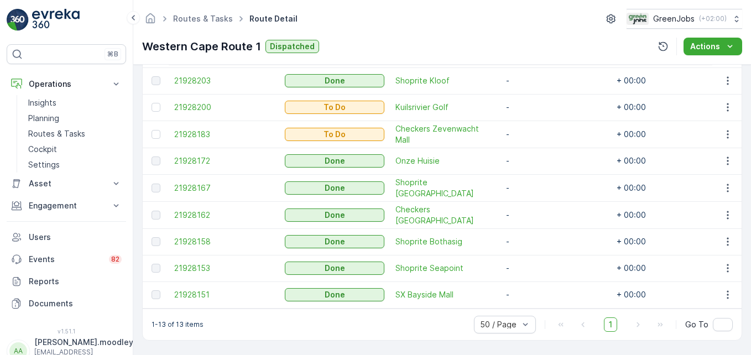
scroll to position [442, 0]
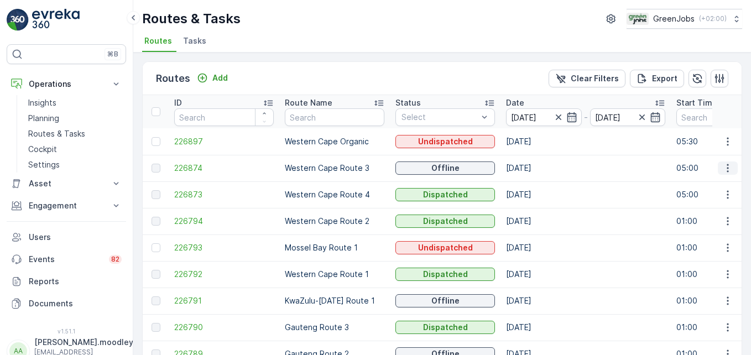
click at [537, 170] on button "button" at bounding box center [728, 167] width 20 height 13
click at [537, 185] on span "See More Details" at bounding box center [702, 184] width 64 height 11
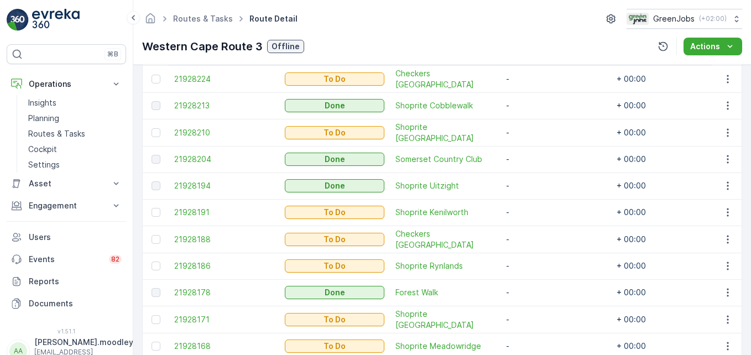
scroll to position [442, 0]
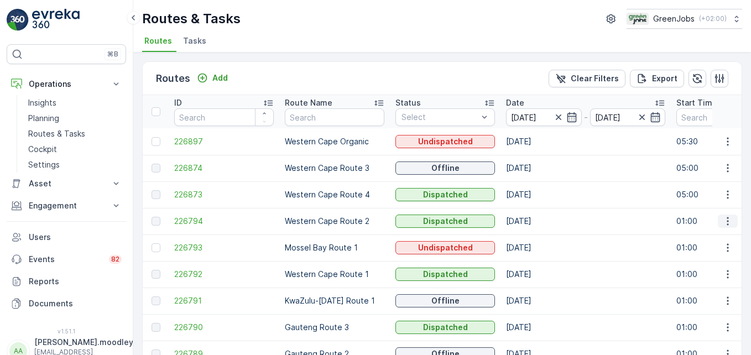
click at [537, 222] on icon "button" at bounding box center [727, 221] width 11 height 11
click at [537, 239] on span "See More Details" at bounding box center [702, 237] width 64 height 11
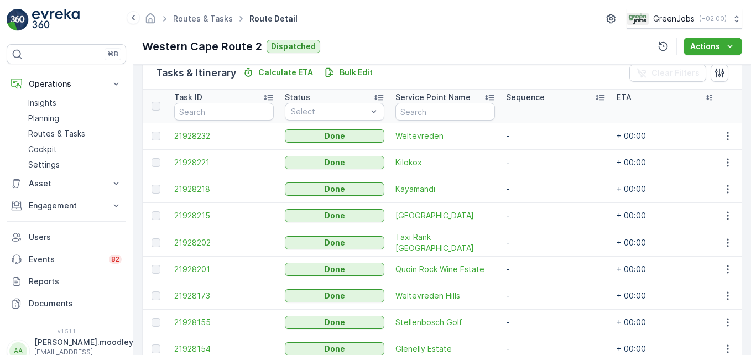
scroll to position [332, 0]
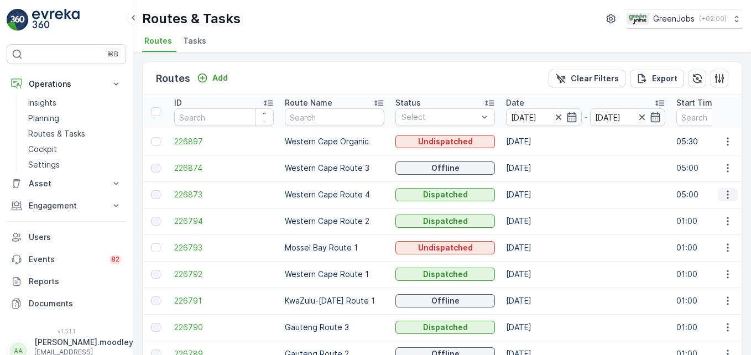
click at [537, 193] on icon "button" at bounding box center [727, 194] width 11 height 11
click at [537, 209] on span "See More Details" at bounding box center [702, 211] width 64 height 11
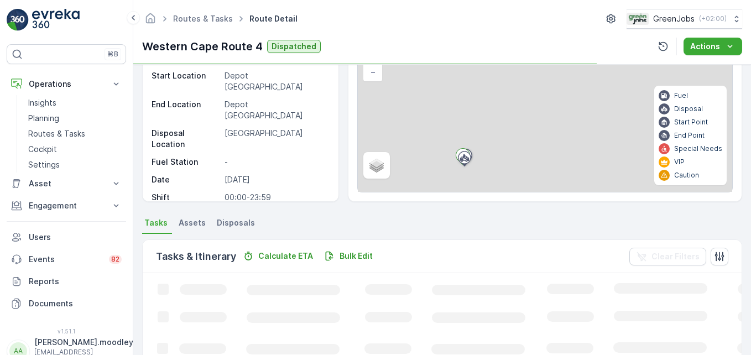
scroll to position [166, 0]
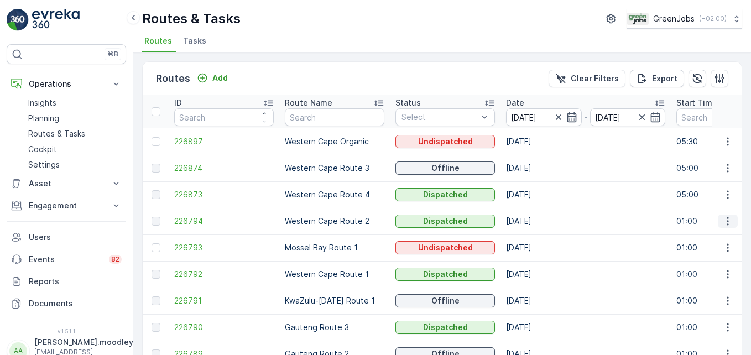
click at [537, 218] on icon "button" at bounding box center [727, 221] width 11 height 11
click at [537, 236] on span "See More Details" at bounding box center [702, 237] width 64 height 11
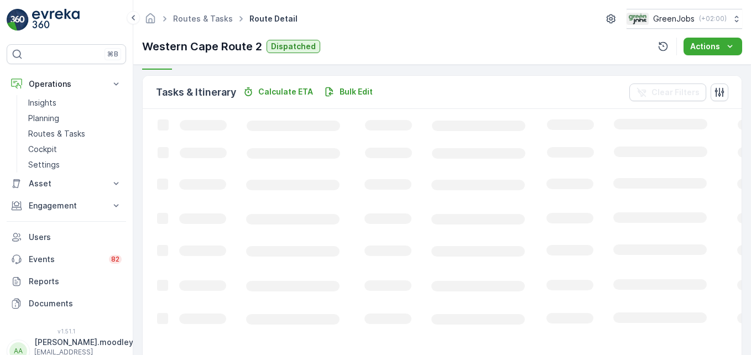
scroll to position [277, 0]
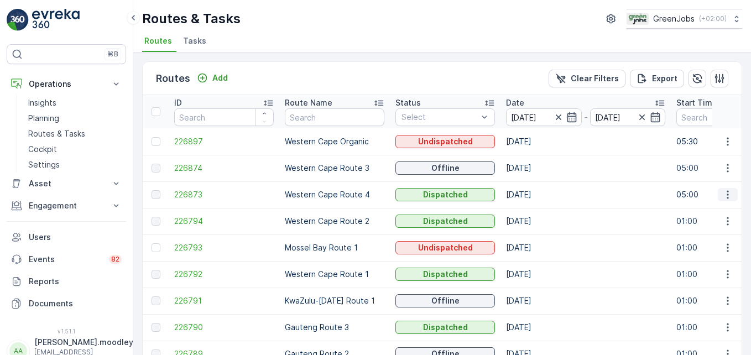
click at [537, 194] on icon "button" at bounding box center [727, 194] width 11 height 11
click at [537, 207] on span "See More Details" at bounding box center [702, 211] width 64 height 11
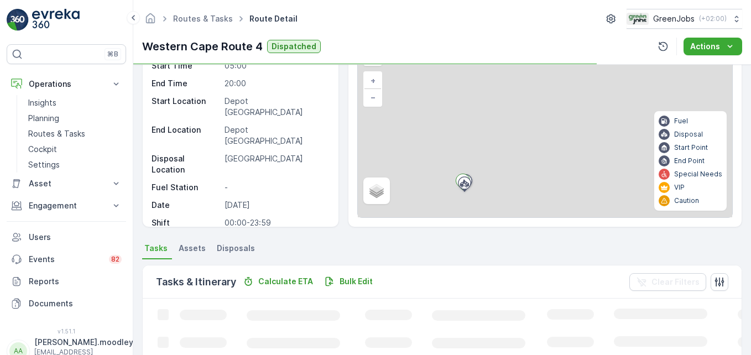
scroll to position [216, 0]
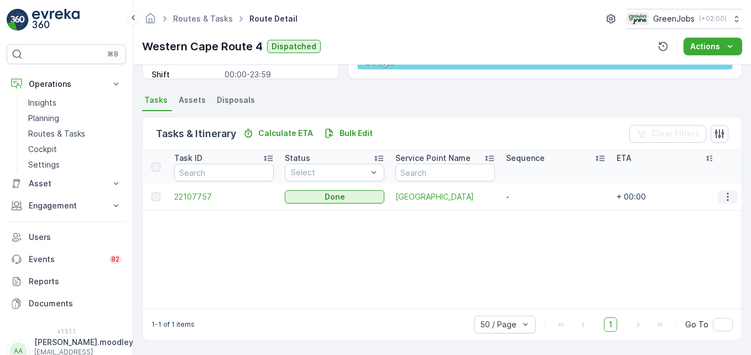
click at [537, 197] on icon "button" at bounding box center [727, 196] width 11 height 11
click at [537, 212] on span "See More Details" at bounding box center [714, 213] width 64 height 11
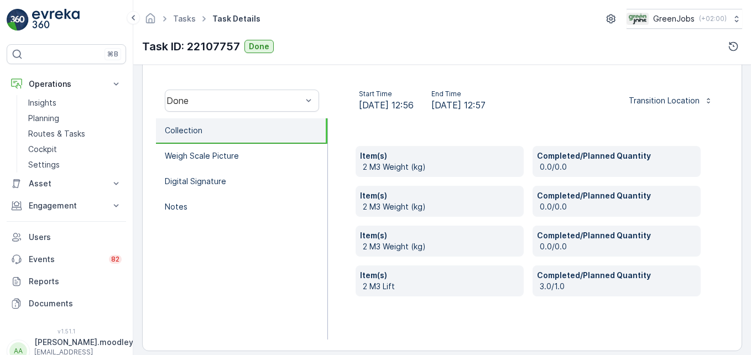
scroll to position [342, 0]
